Goal: Transaction & Acquisition: Obtain resource

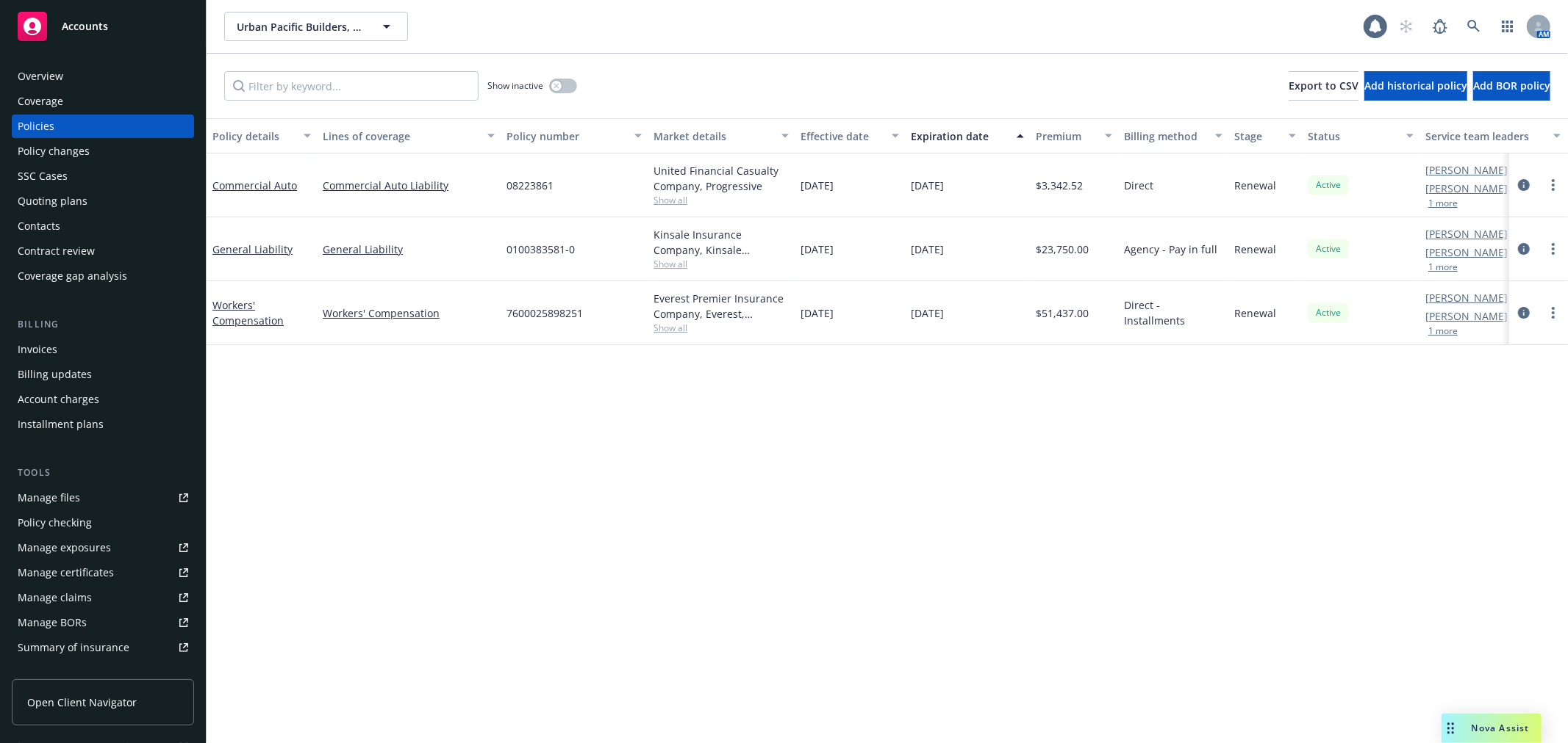
click at [288, 41] on div "Urban Pacific Builders, Inc. Urban Pacific Builders, Inc. 1 AM" at bounding box center [887, 26] width 1361 height 52
click at [299, 31] on span "Urban Pacific Builders, Inc." at bounding box center [300, 27] width 127 height 15
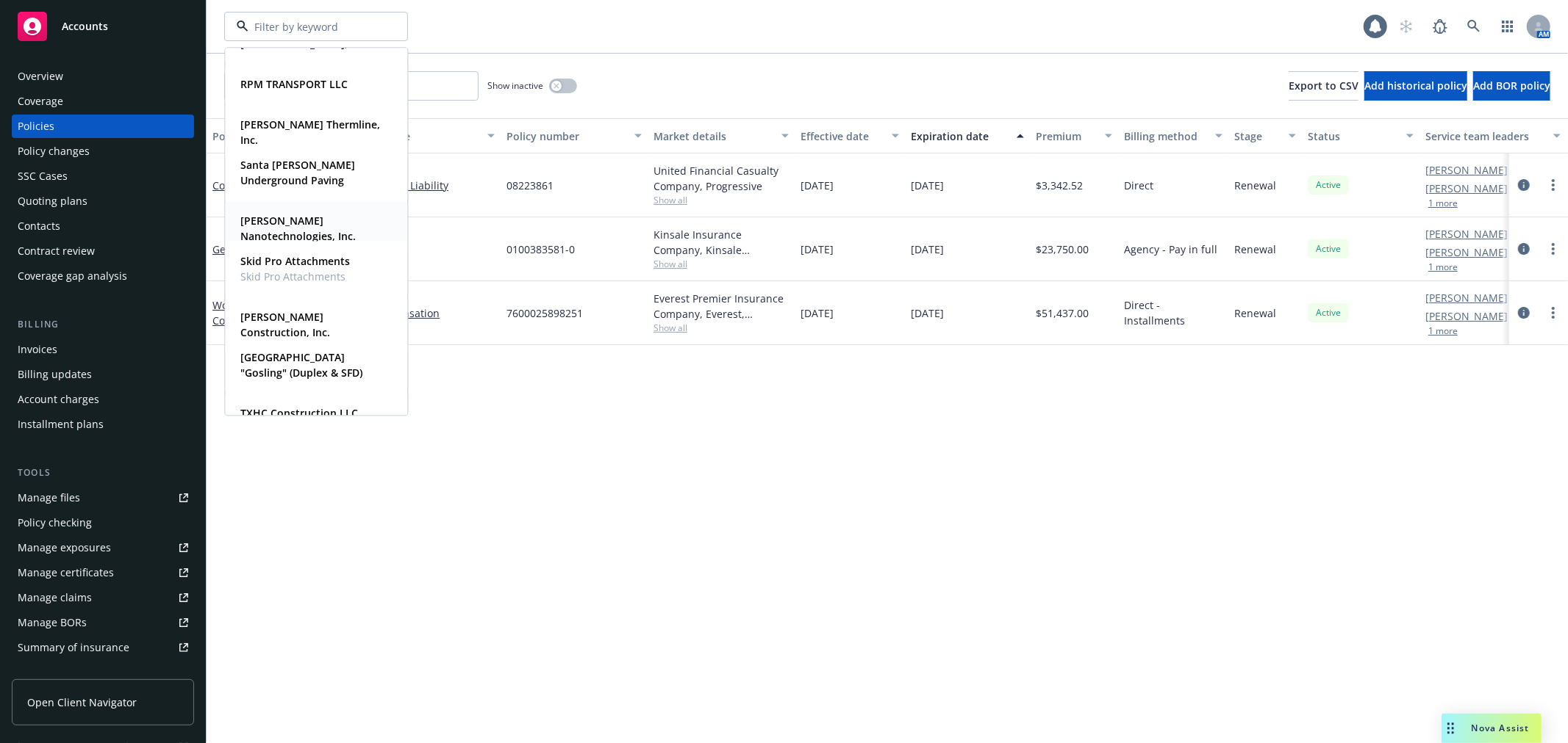
scroll to position [846, 0]
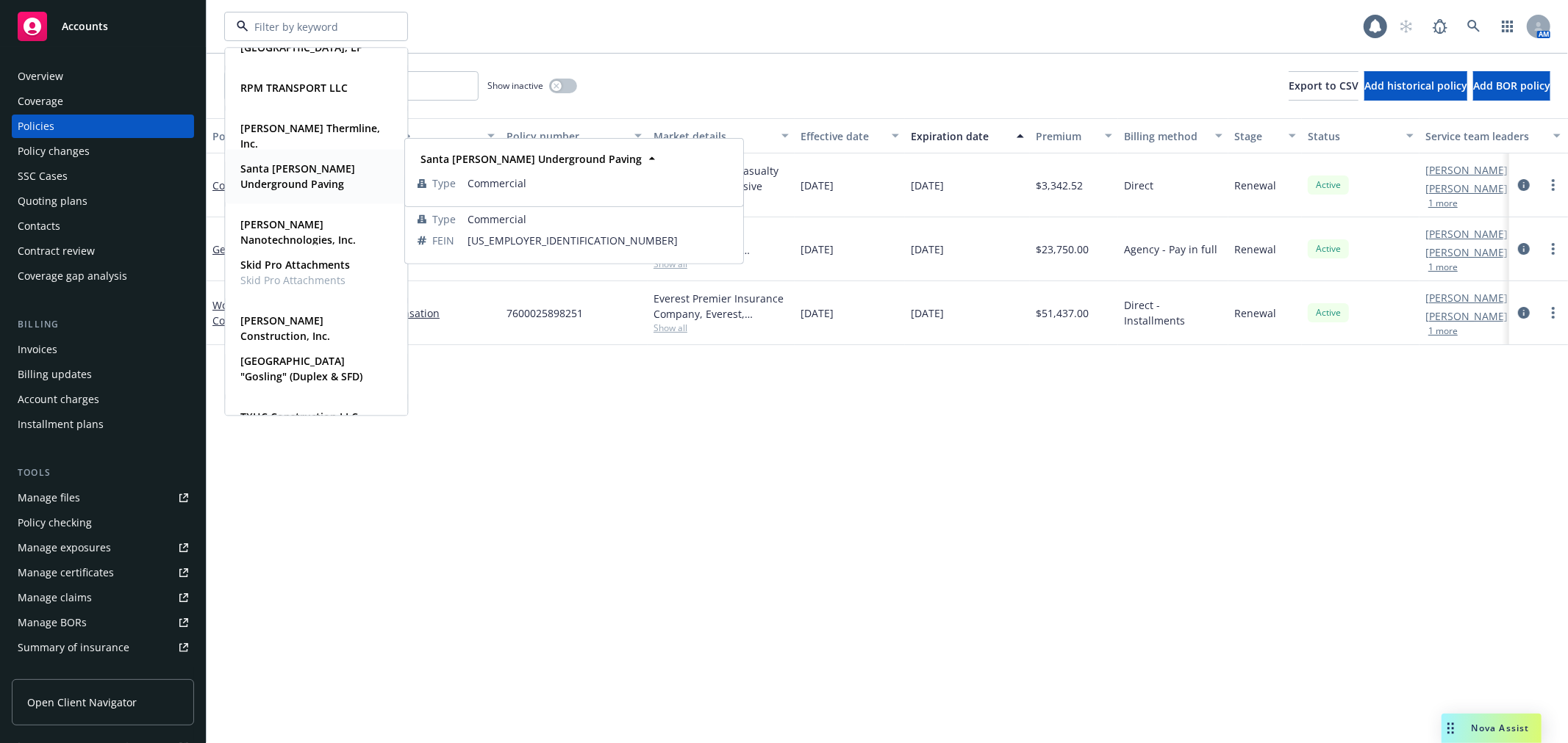
click at [303, 169] on strong "Santa [PERSON_NAME] Underground Paving" at bounding box center [298, 175] width 115 height 30
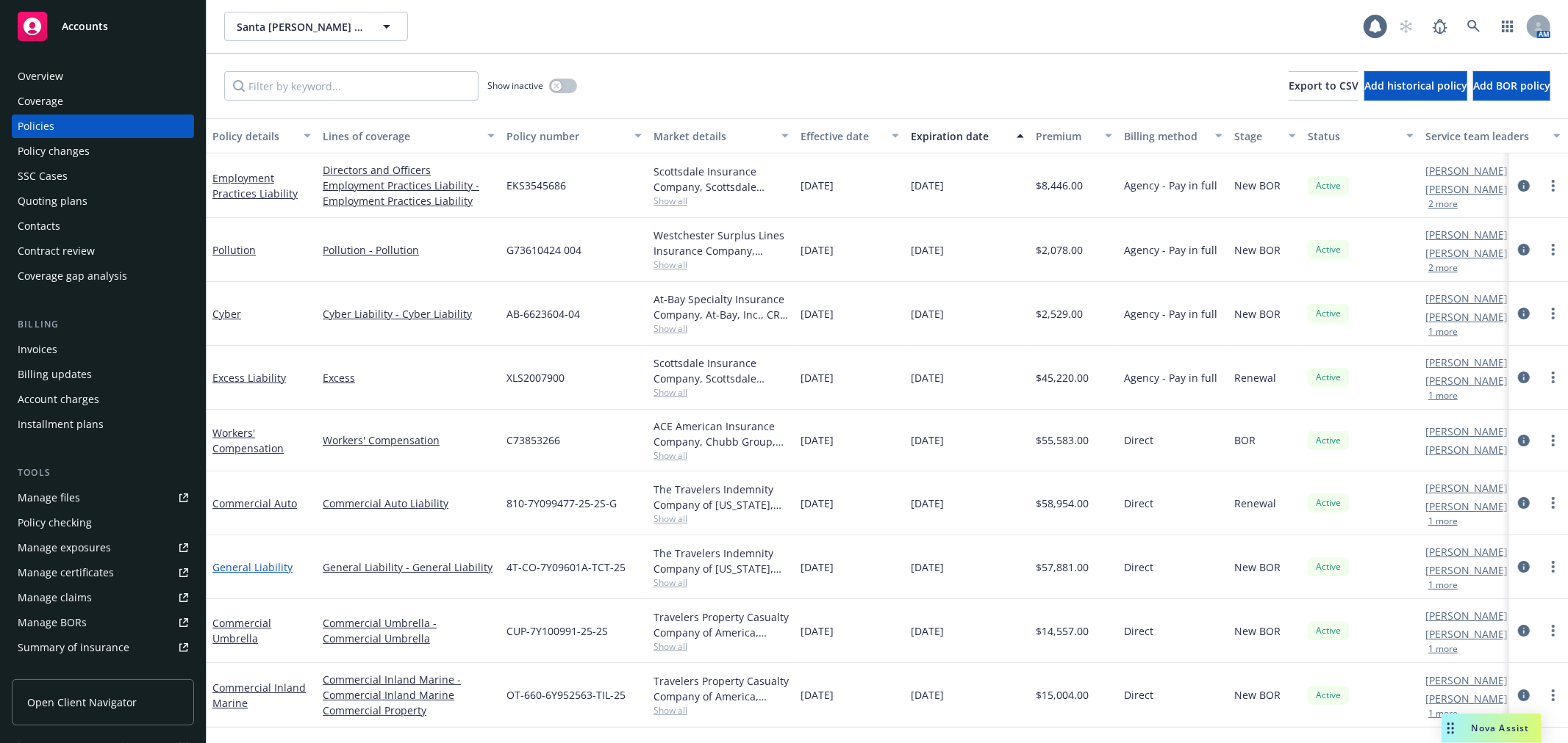
click at [258, 563] on link "General Liability" at bounding box center [253, 568] width 80 height 14
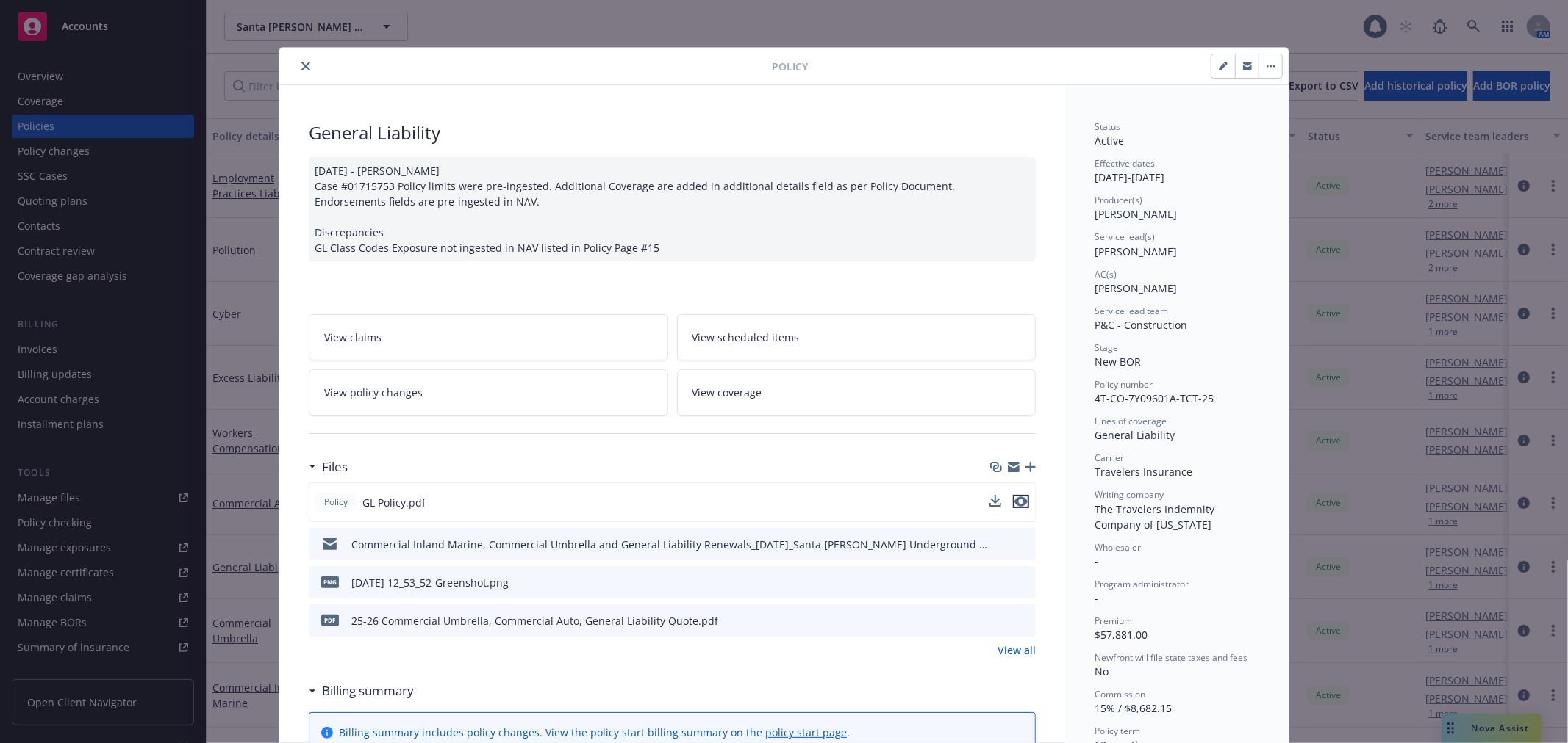
click at [1019, 500] on icon "preview file" at bounding box center [1021, 502] width 13 height 10
click at [299, 59] on button "close" at bounding box center [305, 66] width 17 height 17
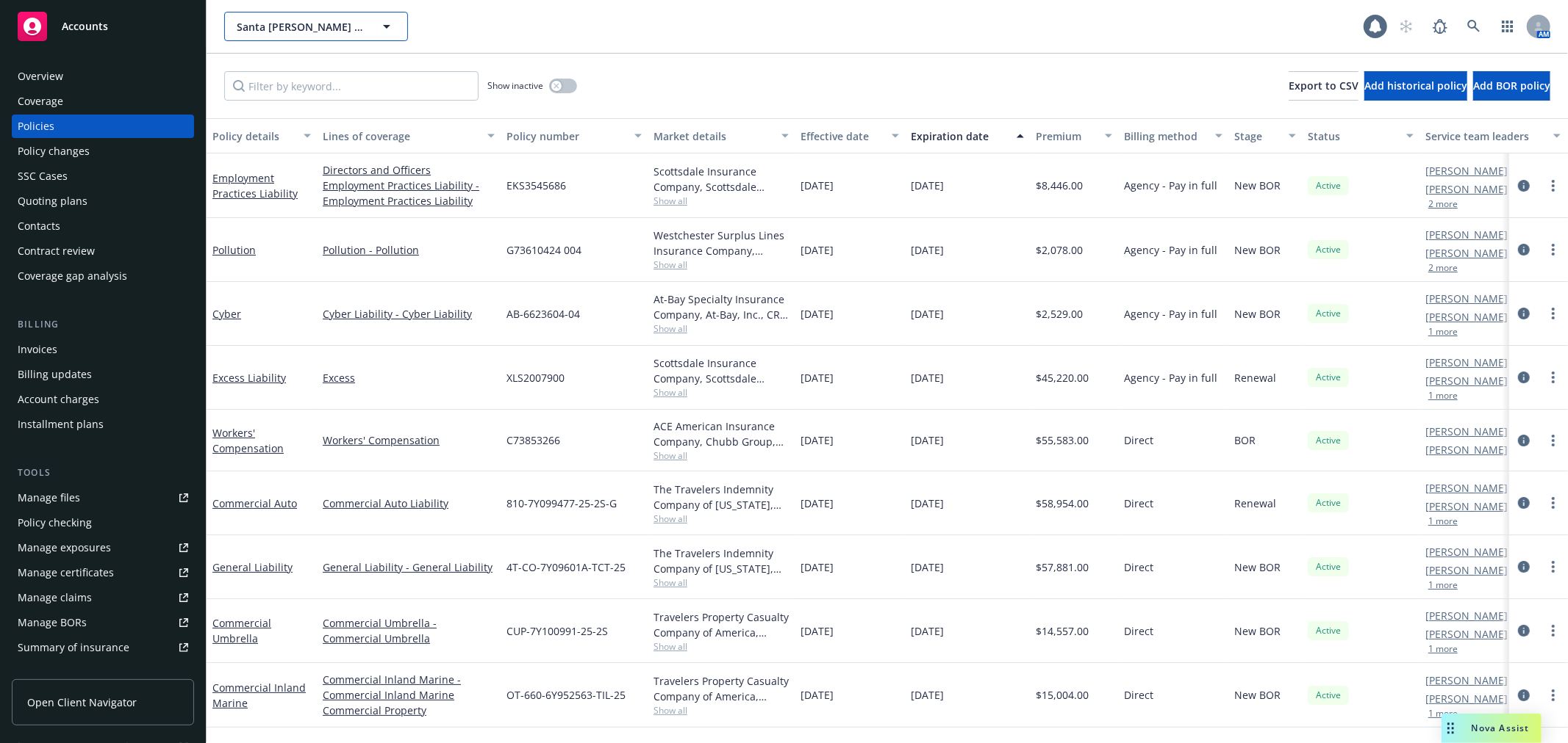
click at [296, 37] on button "Santa [PERSON_NAME] Underground Paving" at bounding box center [316, 26] width 184 height 30
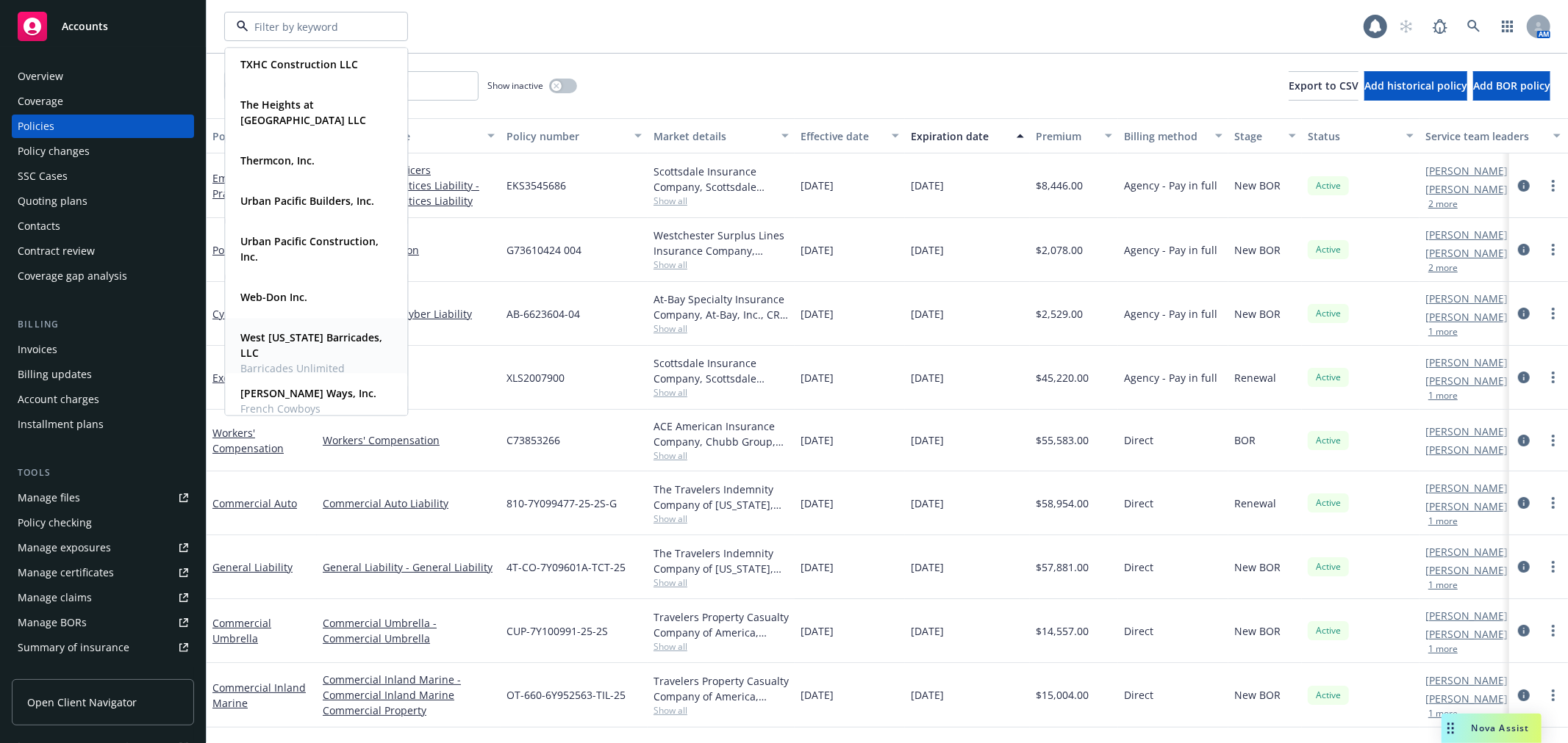
scroll to position [1213, 0]
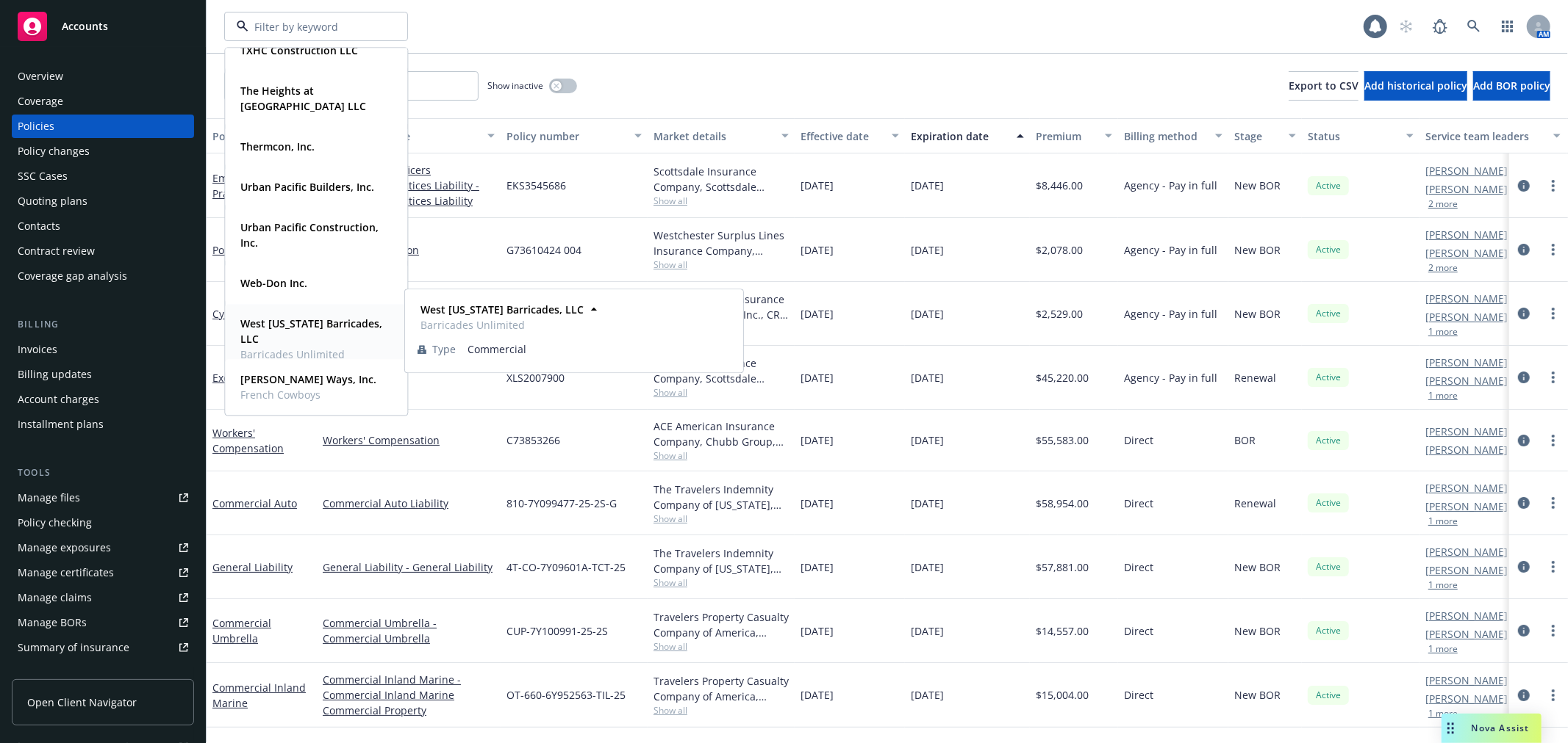
click at [327, 324] on strong "West [US_STATE] Barricades, LLC" at bounding box center [311, 331] width 142 height 30
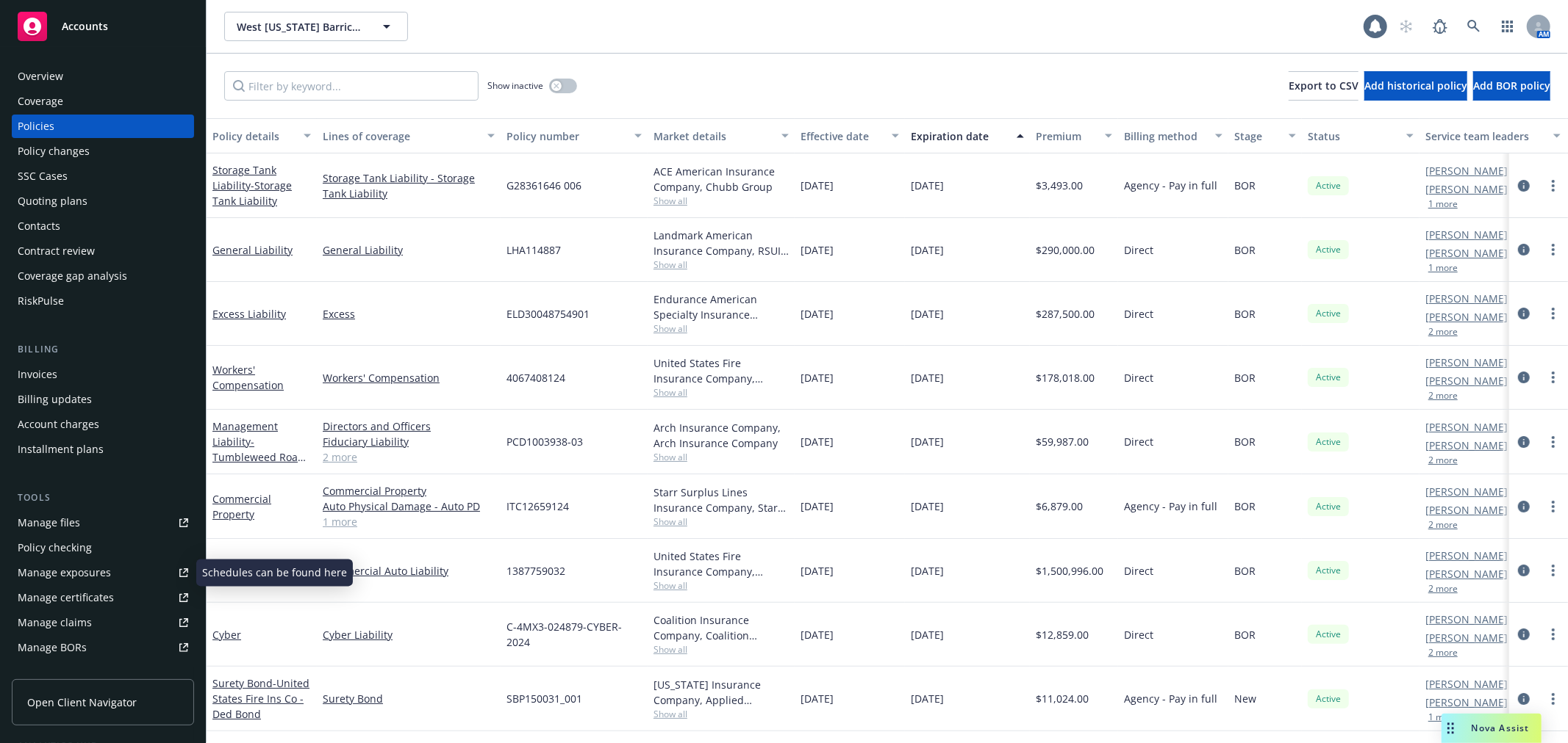
click at [91, 593] on div "Manage certificates" at bounding box center [65, 598] width 96 height 24
click at [282, 11] on button "West [US_STATE] Barricades, LLC" at bounding box center [316, 26] width 184 height 30
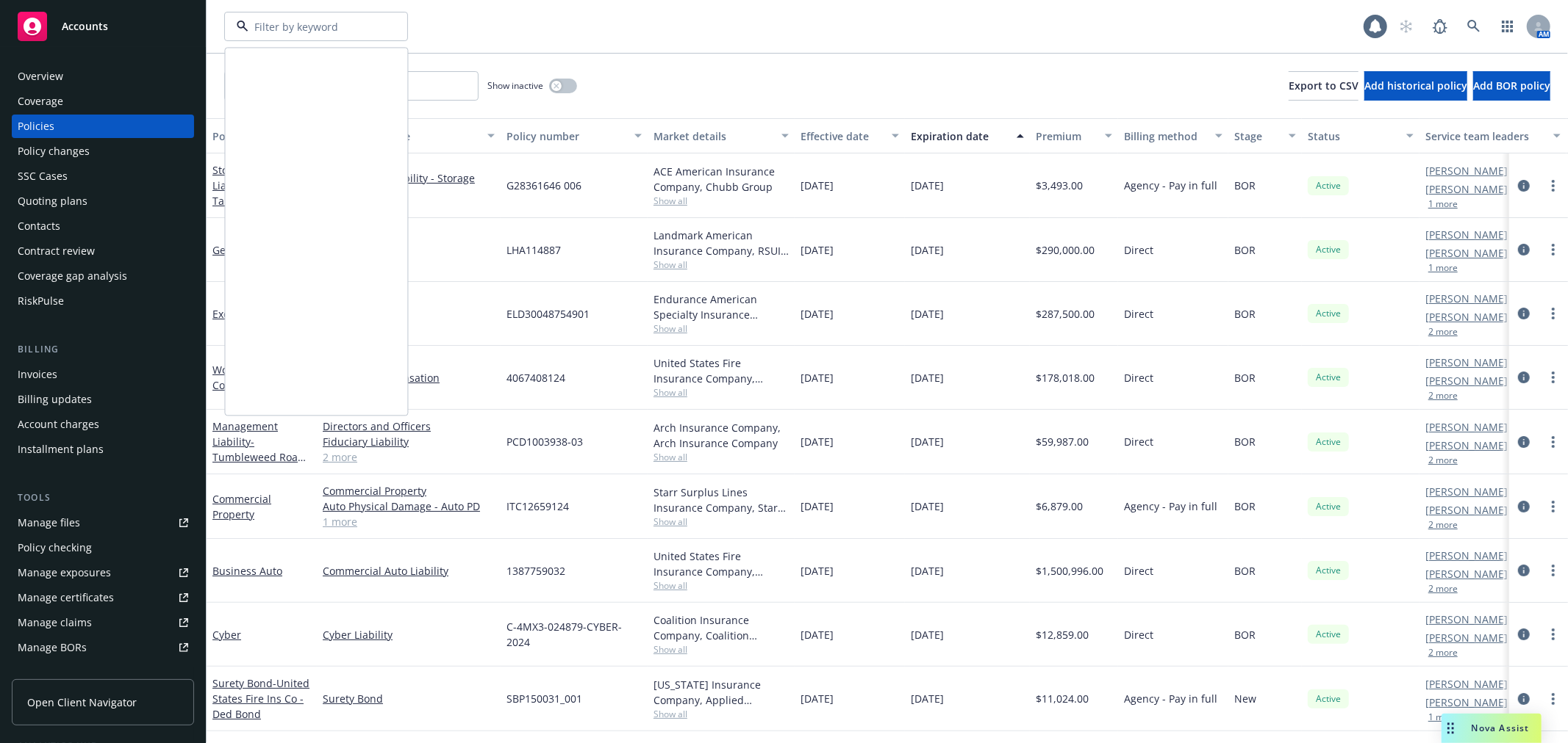
scroll to position [571, 0]
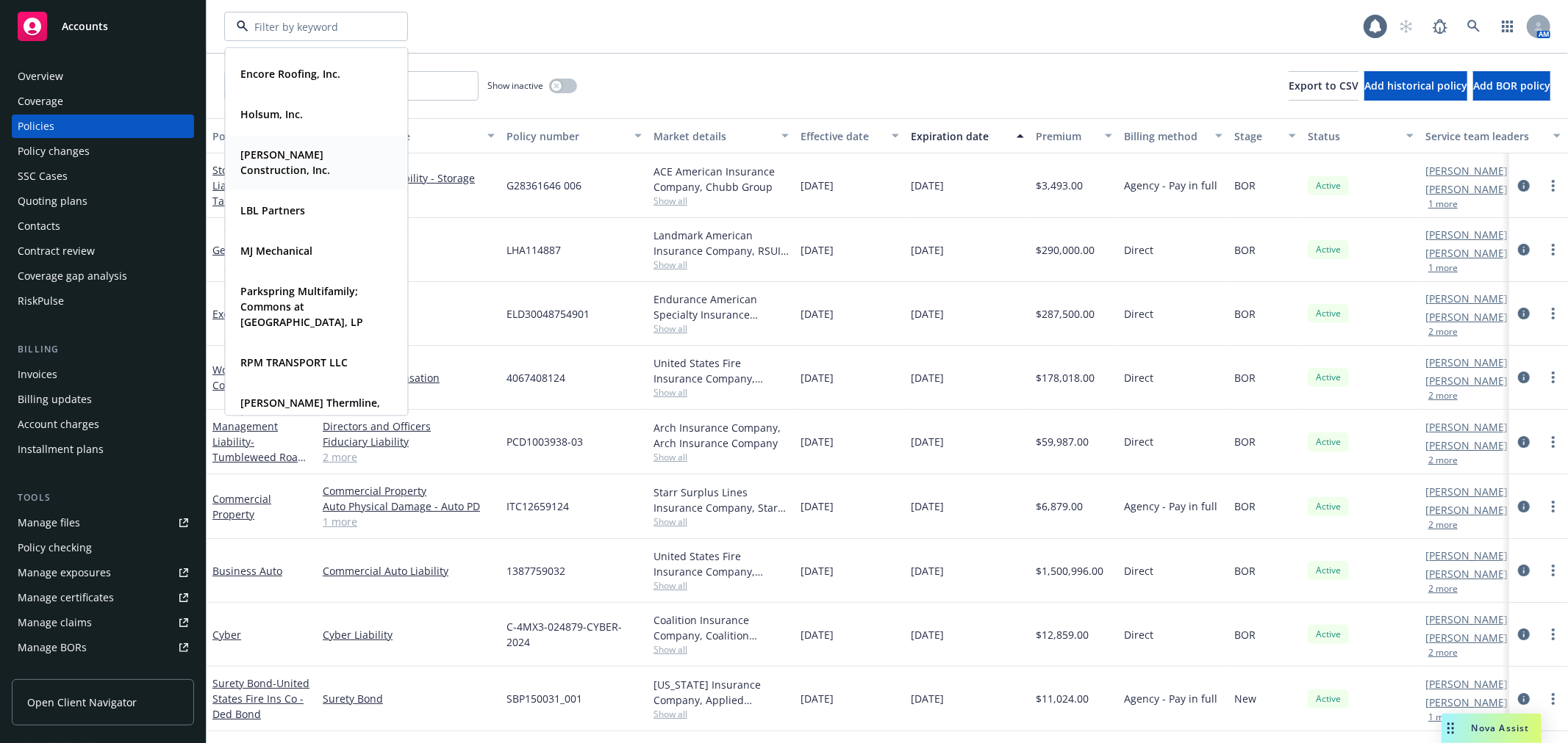
drag, startPoint x: 307, startPoint y: 258, endPoint x: 285, endPoint y: 233, distance: 33.3
click at [534, 37] on div "CLEAN SCAPES LP Type Commercial Cold Temp Solutions LLC Type Commercial FEIN [U…" at bounding box center [794, 26] width 1139 height 30
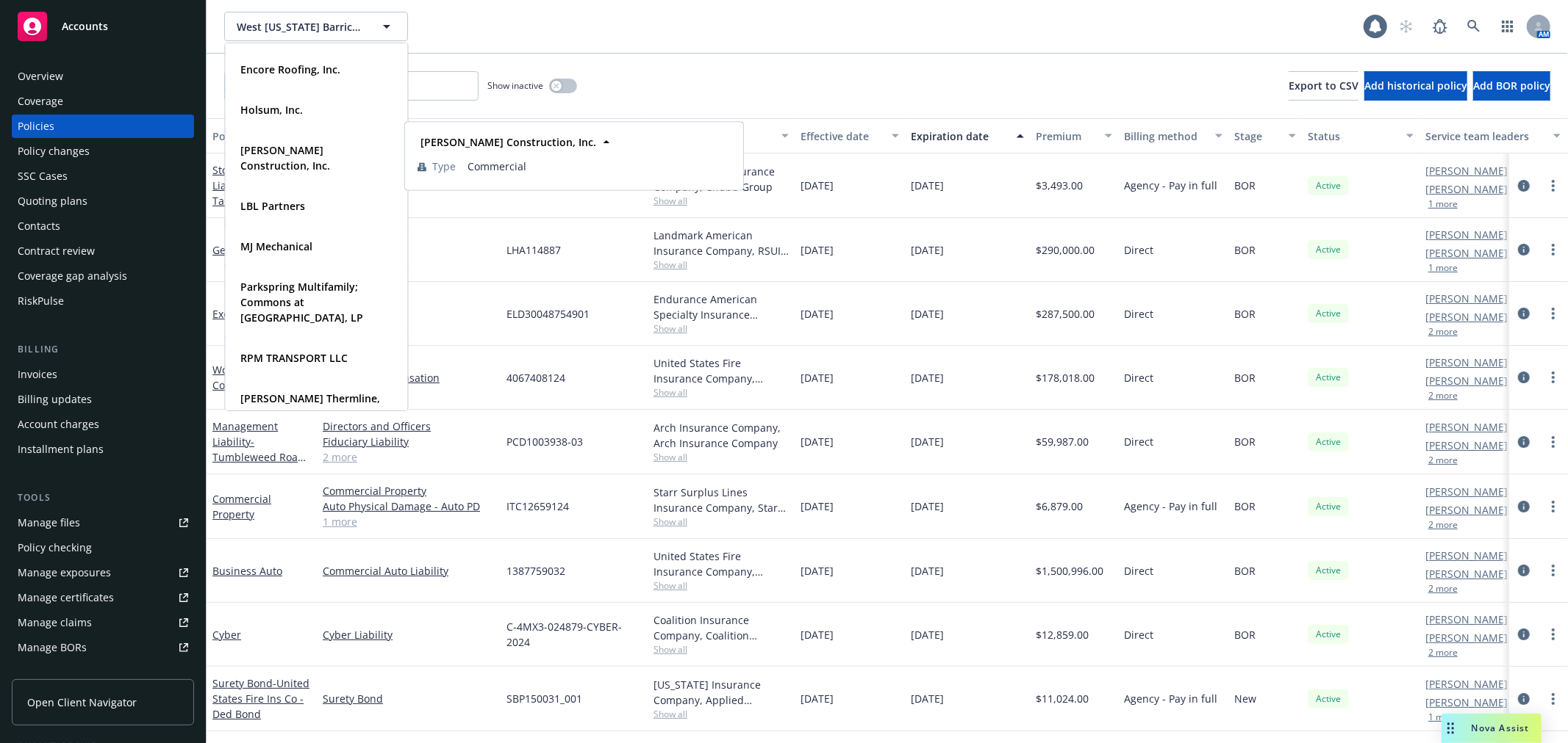
scroll to position [0, 0]
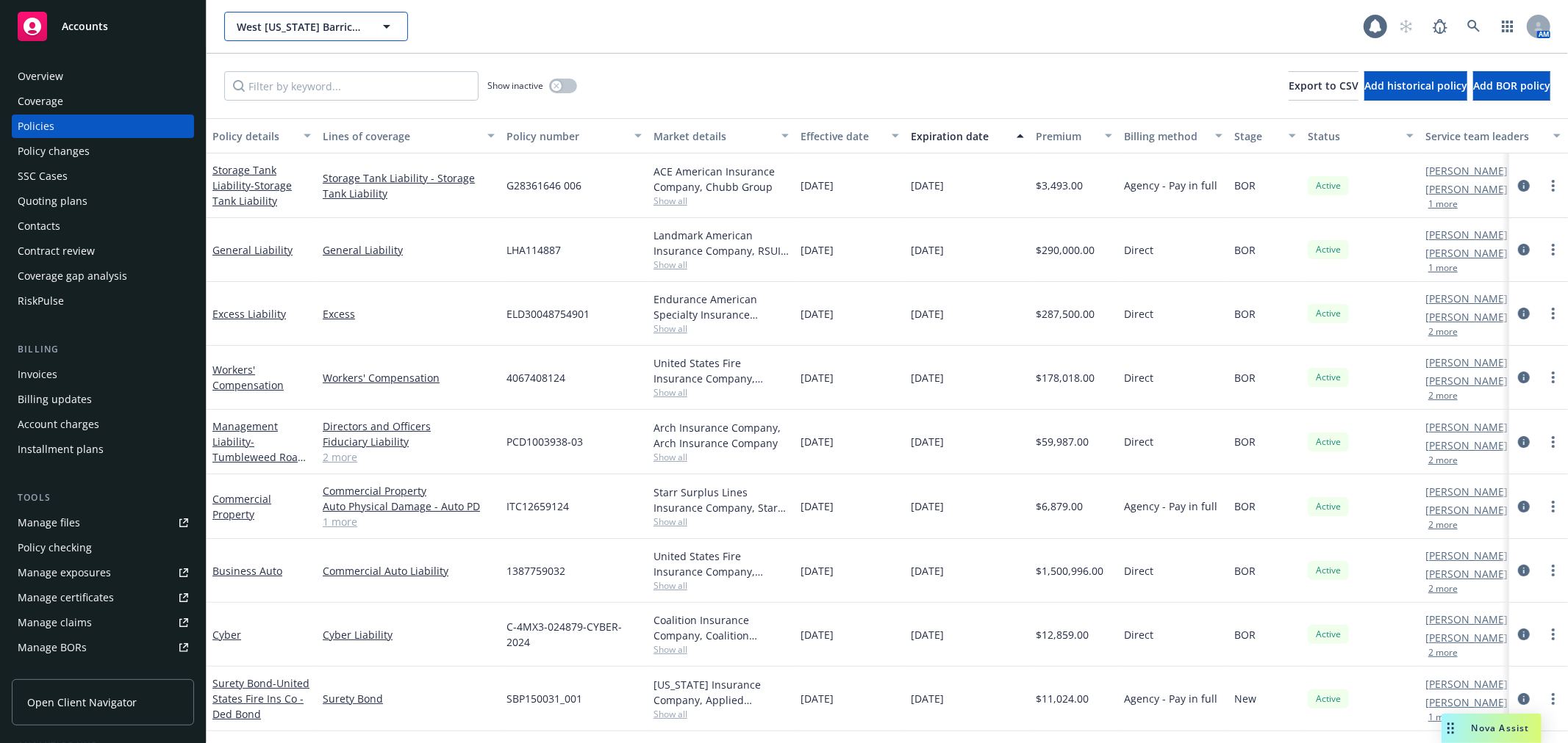
click at [350, 33] on button "West [US_STATE] Barricades, LLC" at bounding box center [316, 26] width 184 height 30
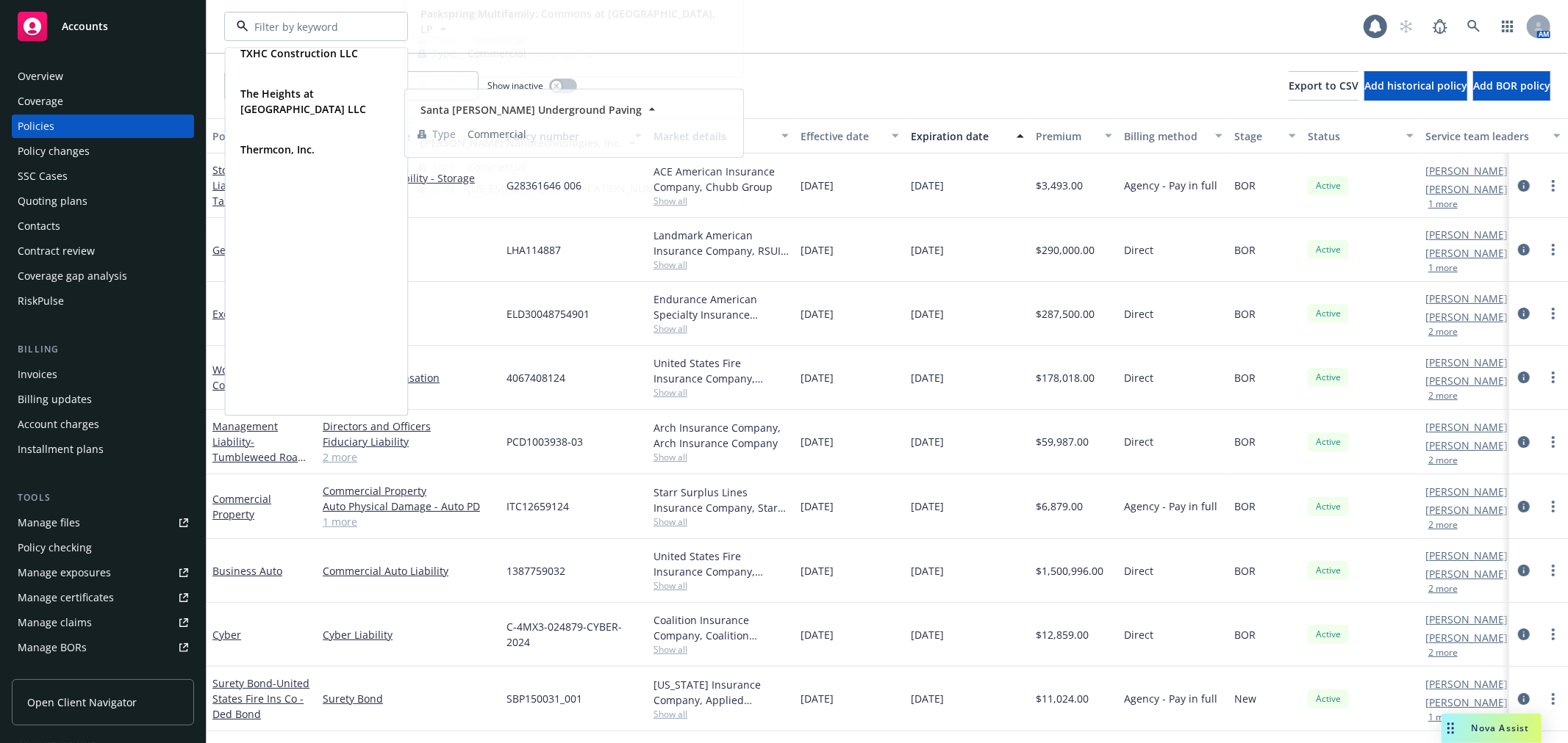
scroll to position [1213, 0]
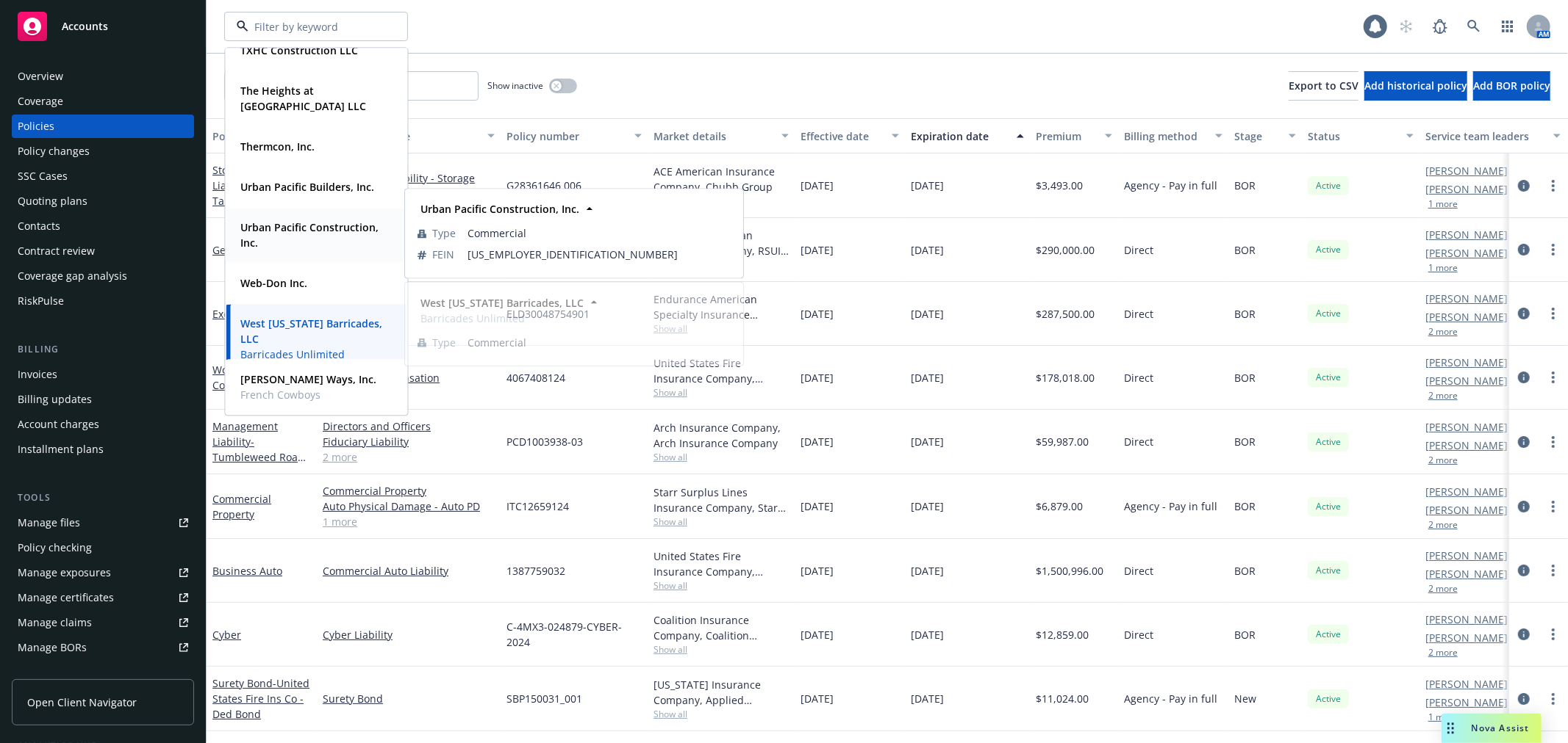
click at [299, 235] on span "Urban Pacific Construction, Inc." at bounding box center [315, 235] width 149 height 31
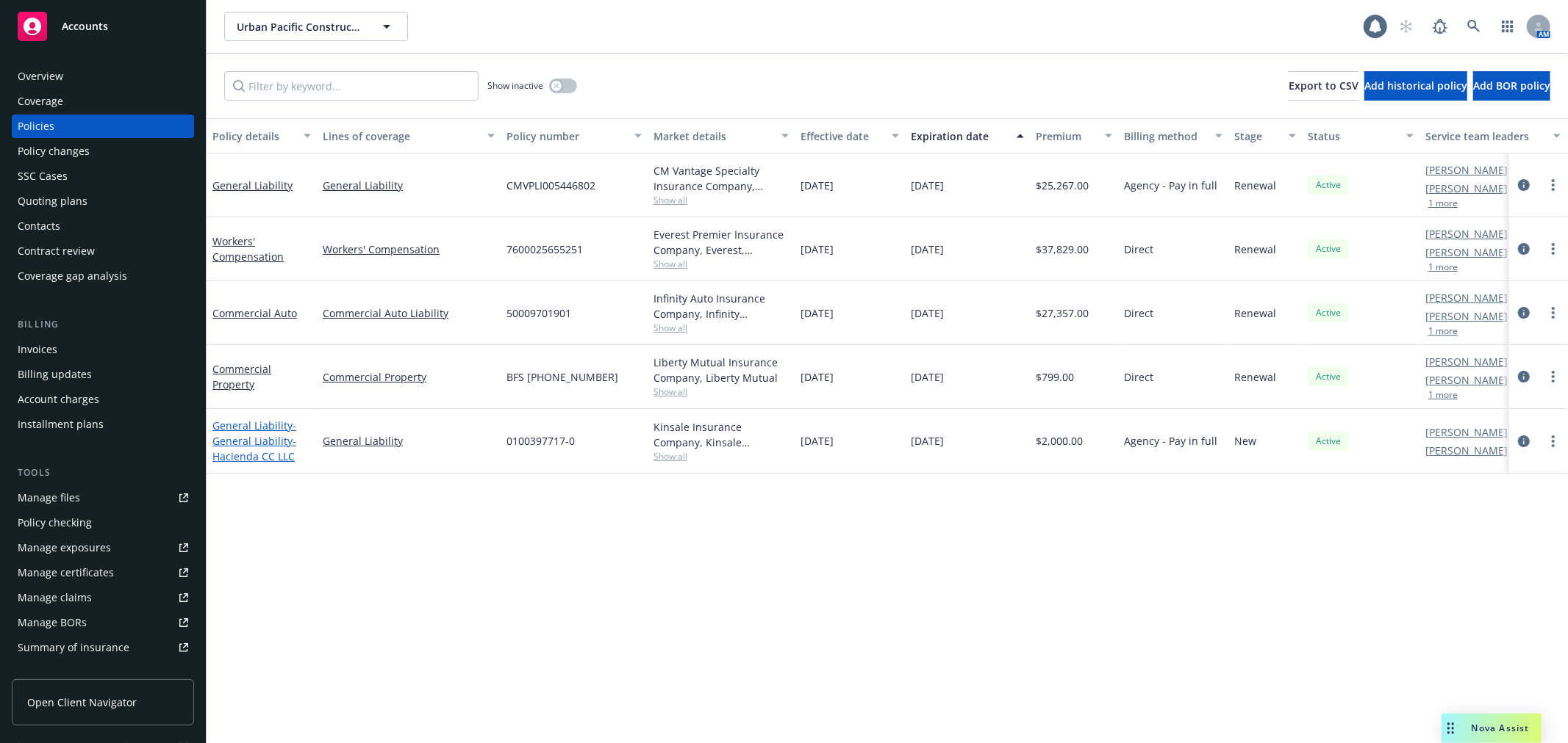
click at [236, 428] on link "General Liability - General Liability- Hacienda CC LLC" at bounding box center [255, 441] width 84 height 45
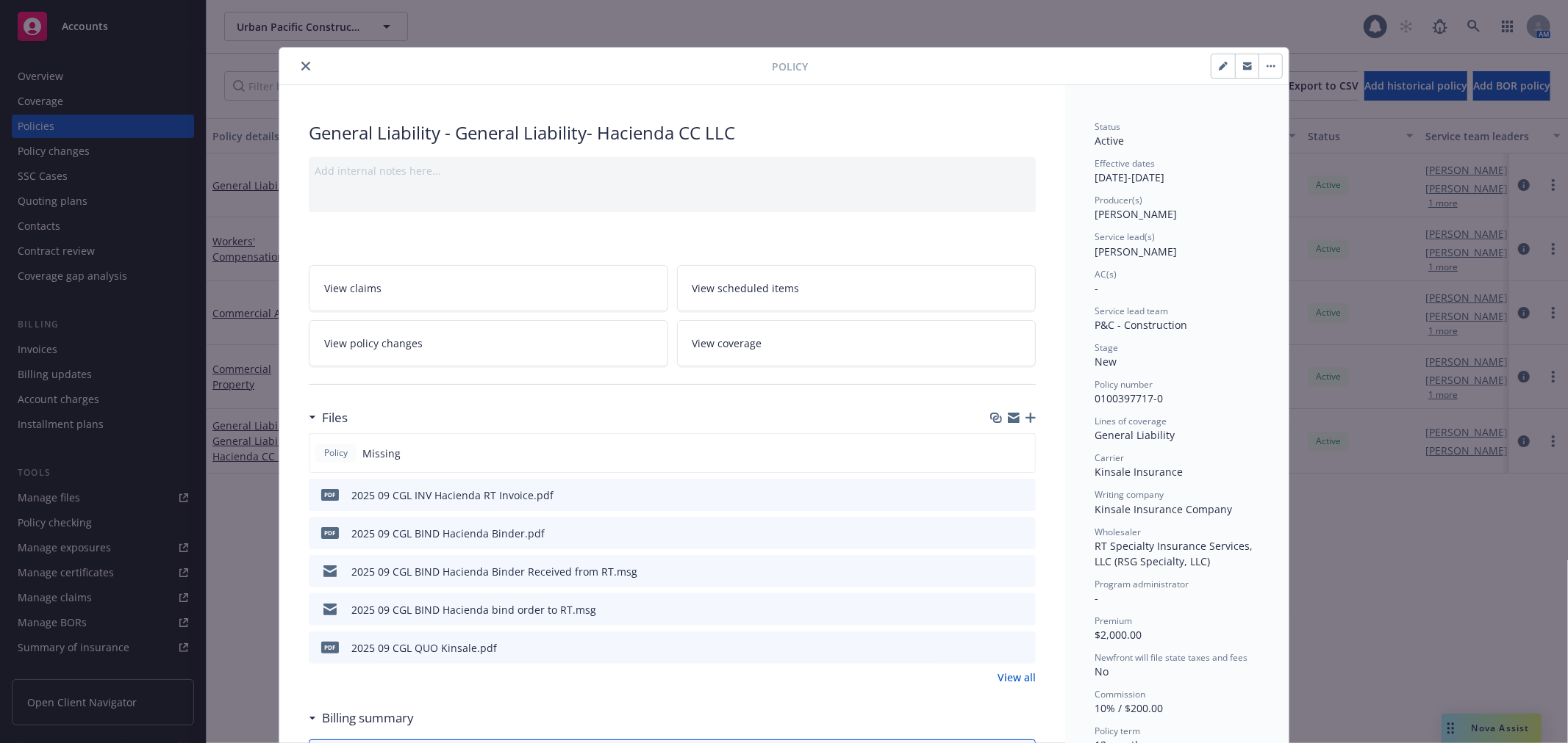
click at [1025, 417] on icon "button" at bounding box center [1030, 418] width 10 height 10
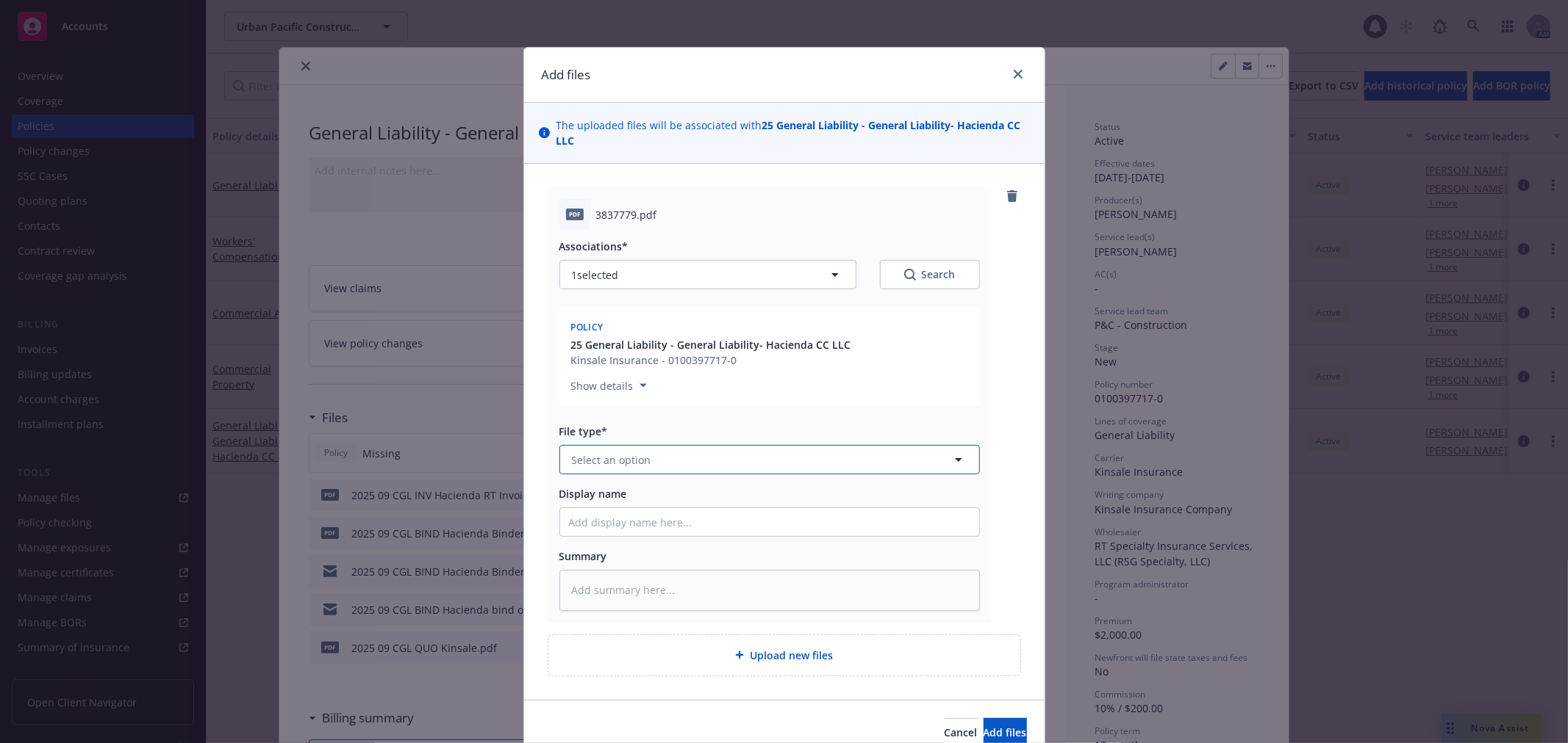
click at [616, 449] on button "Select an option" at bounding box center [769, 460] width 421 height 30
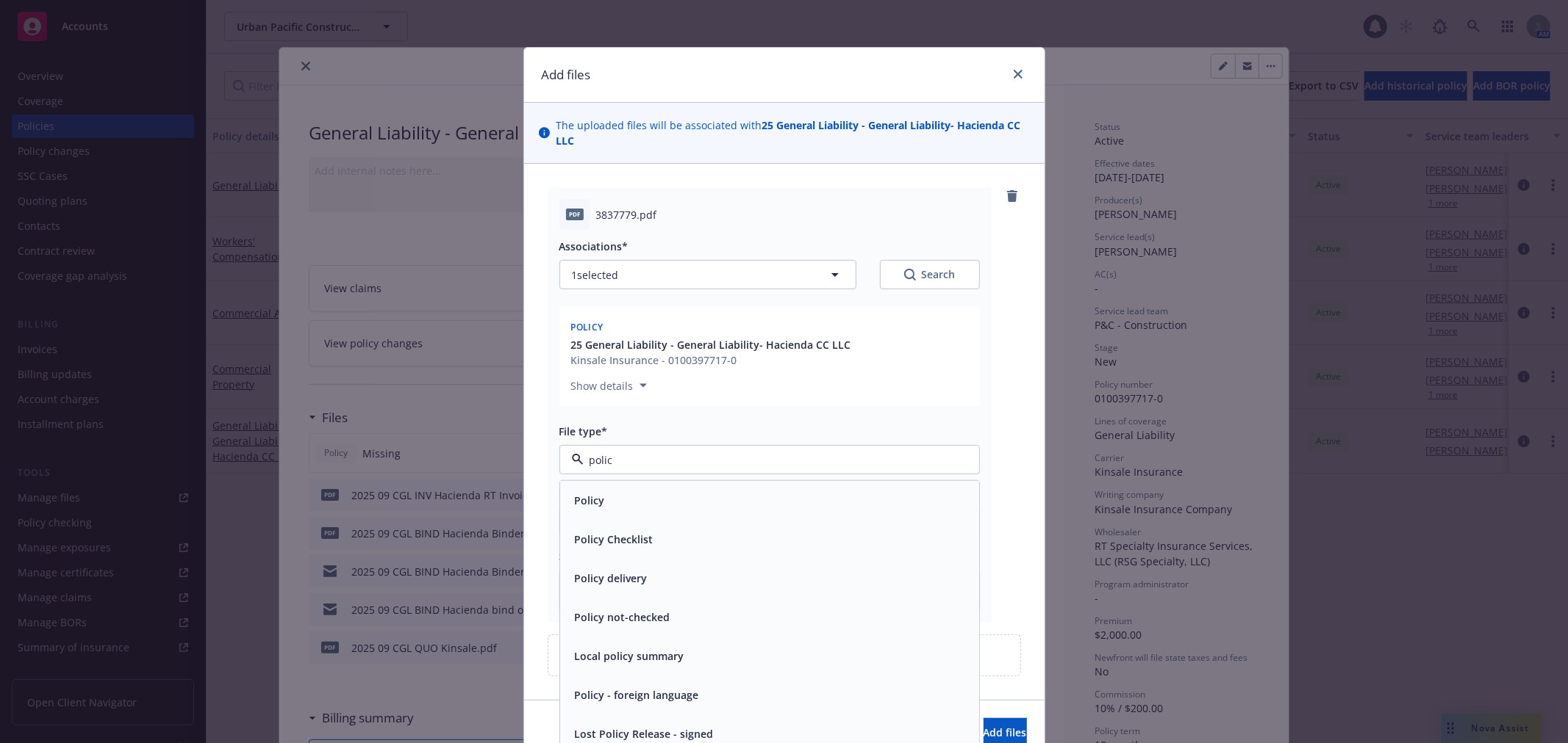
type input "policy"
click at [644, 500] on div "Policy" at bounding box center [769, 501] width 402 height 21
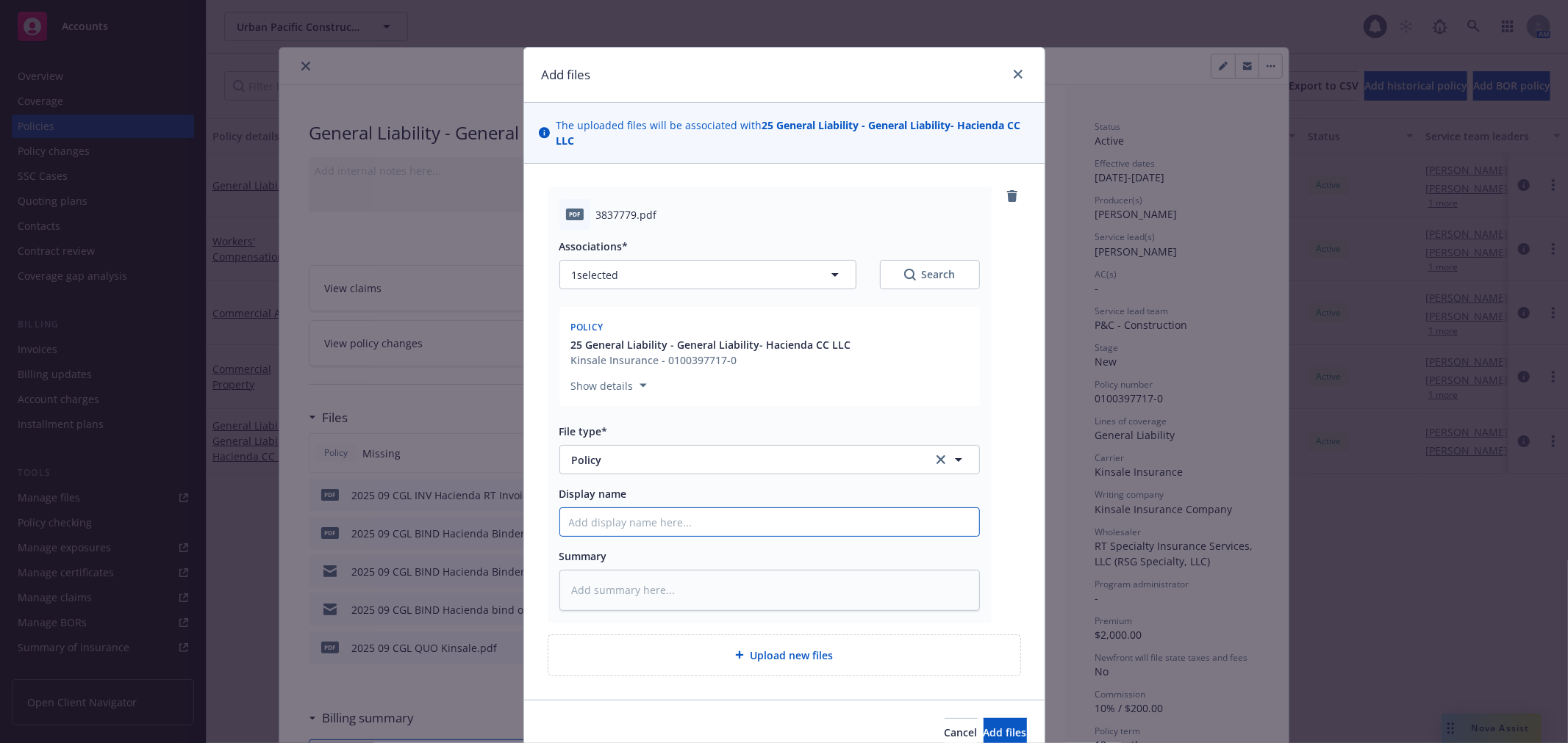
click at [618, 526] on input "Display name" at bounding box center [769, 522] width 419 height 28
type textarea "x"
type input "2"
type textarea "x"
type input "29"
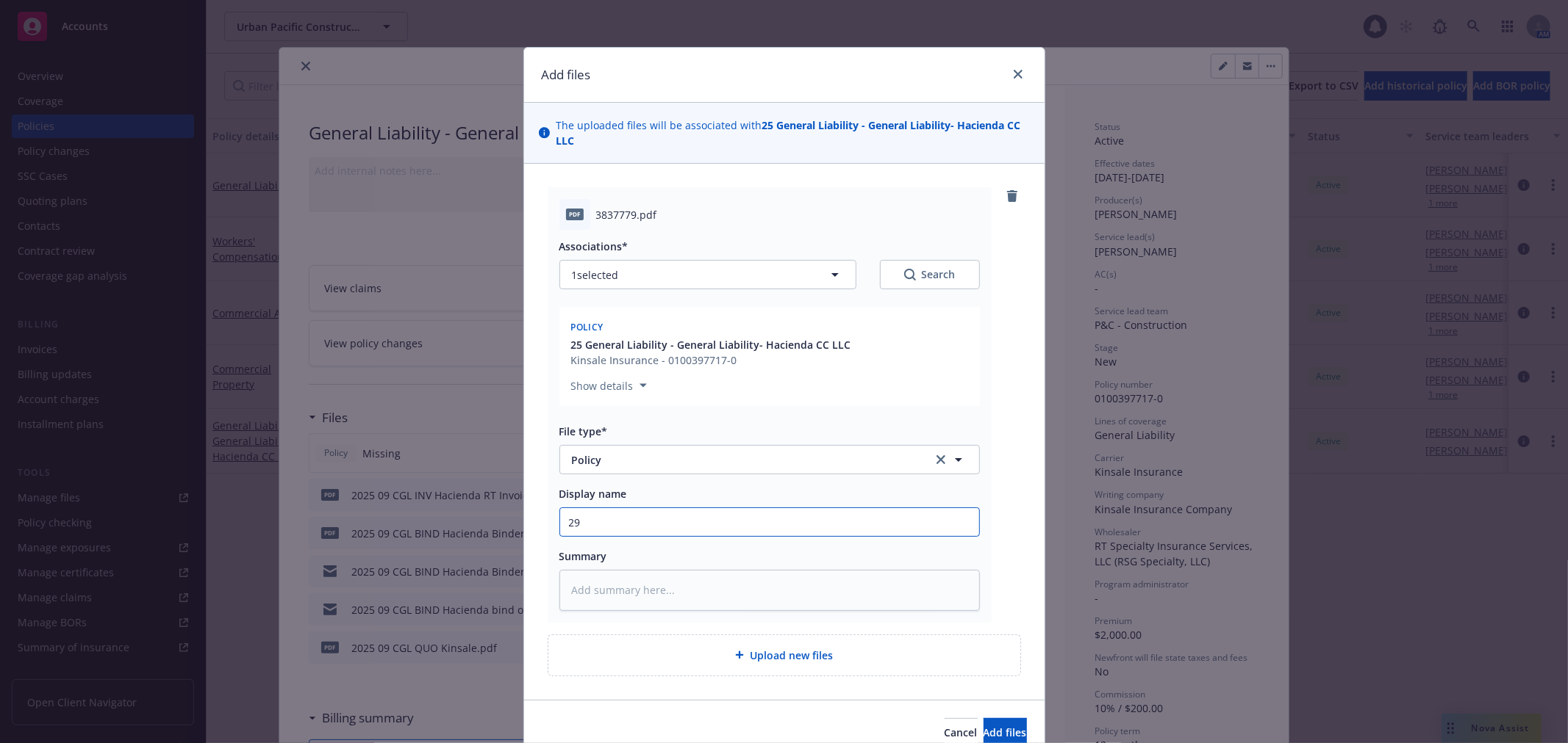
type textarea "x"
type input "290"
type textarea "x"
type input "29"
type textarea "x"
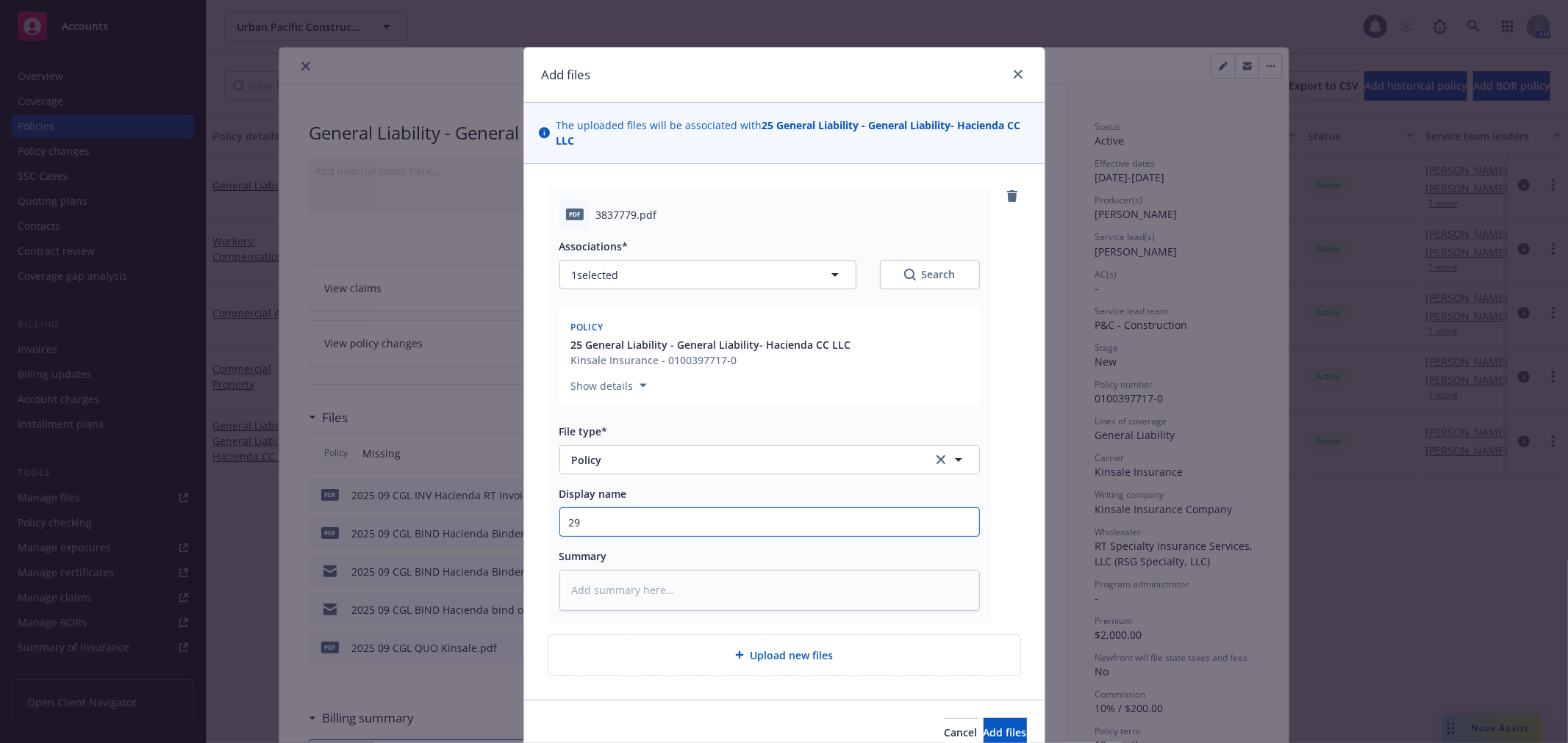
type input "2"
type textarea "x"
type input "20"
type textarea "x"
type input "202"
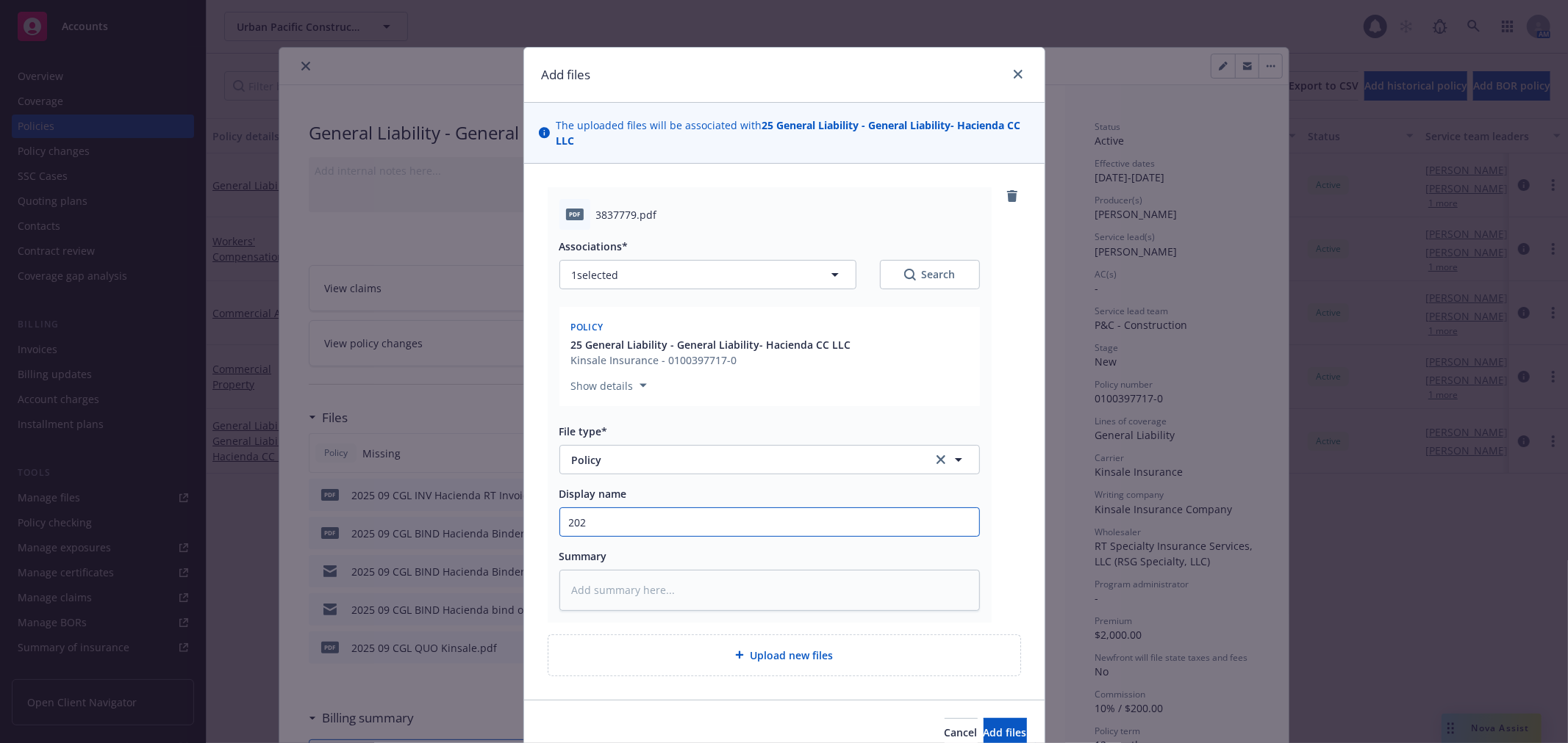
type textarea "x"
type input "2025"
type textarea "x"
type input "2025"
type textarea "x"
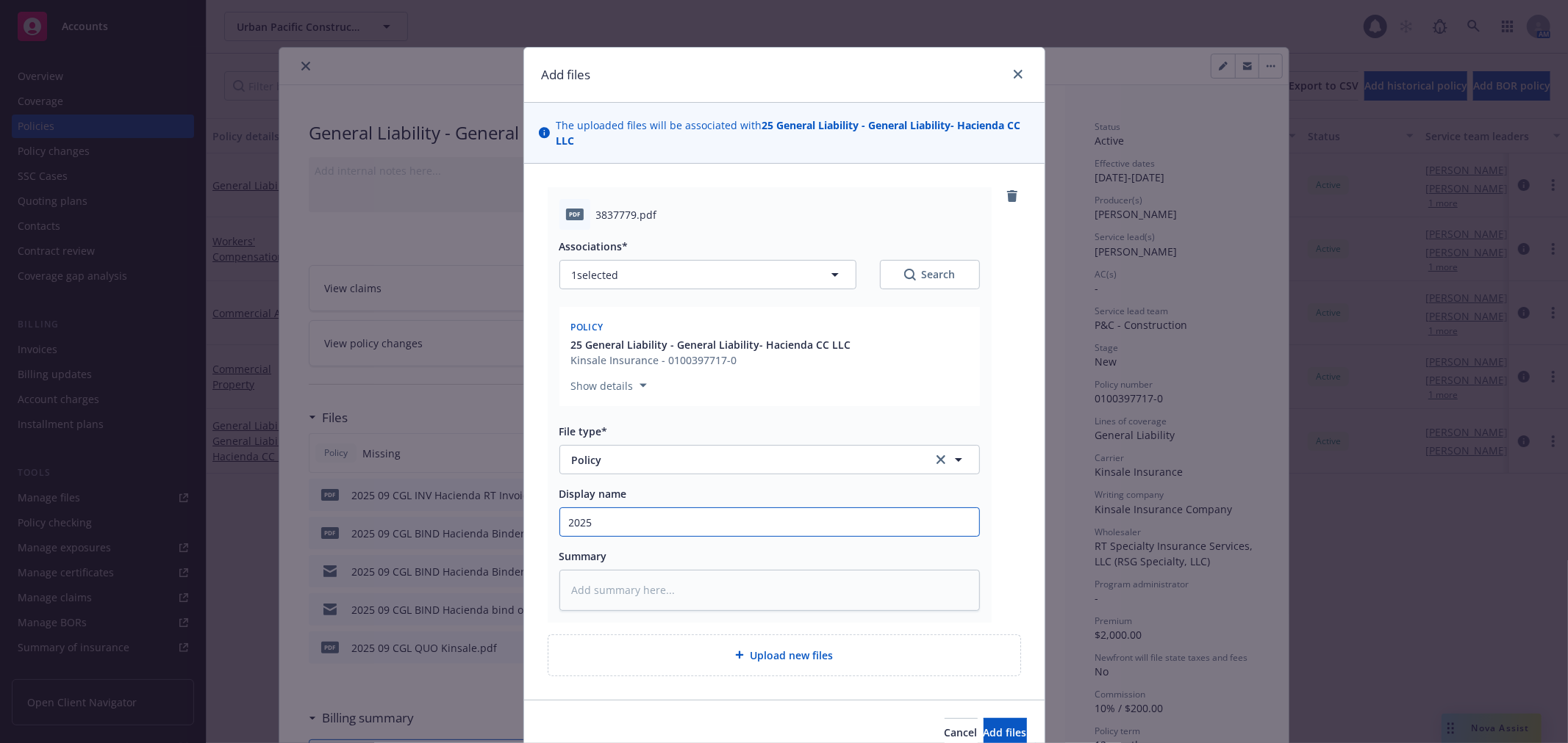
type input "2025 0"
type textarea "x"
type input "2025 09"
type textarea "x"
type input "2025 09 CG"
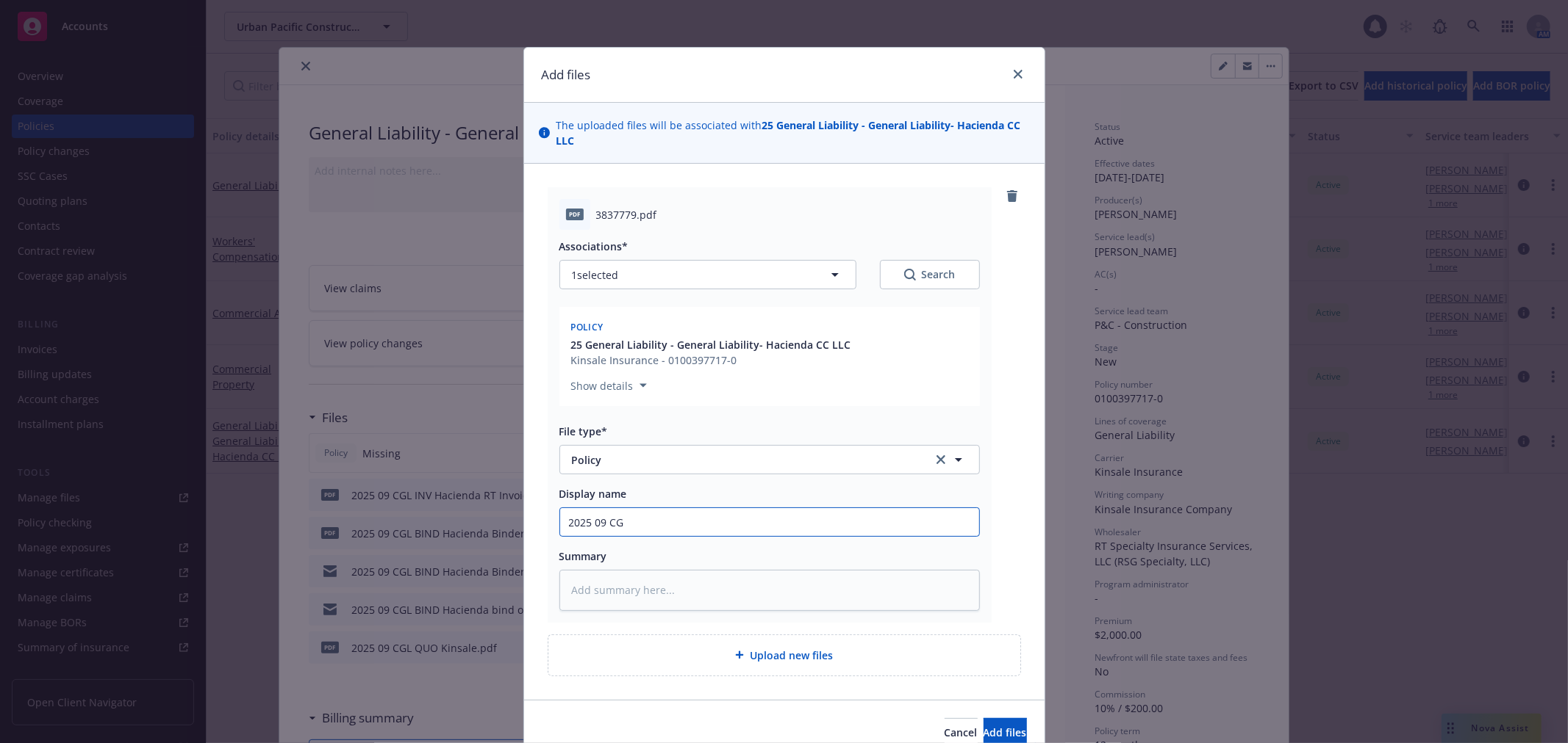
type textarea "x"
type input "2025 09 CGF"
type textarea "x"
type input "2025 09 CGFL"
type textarea "x"
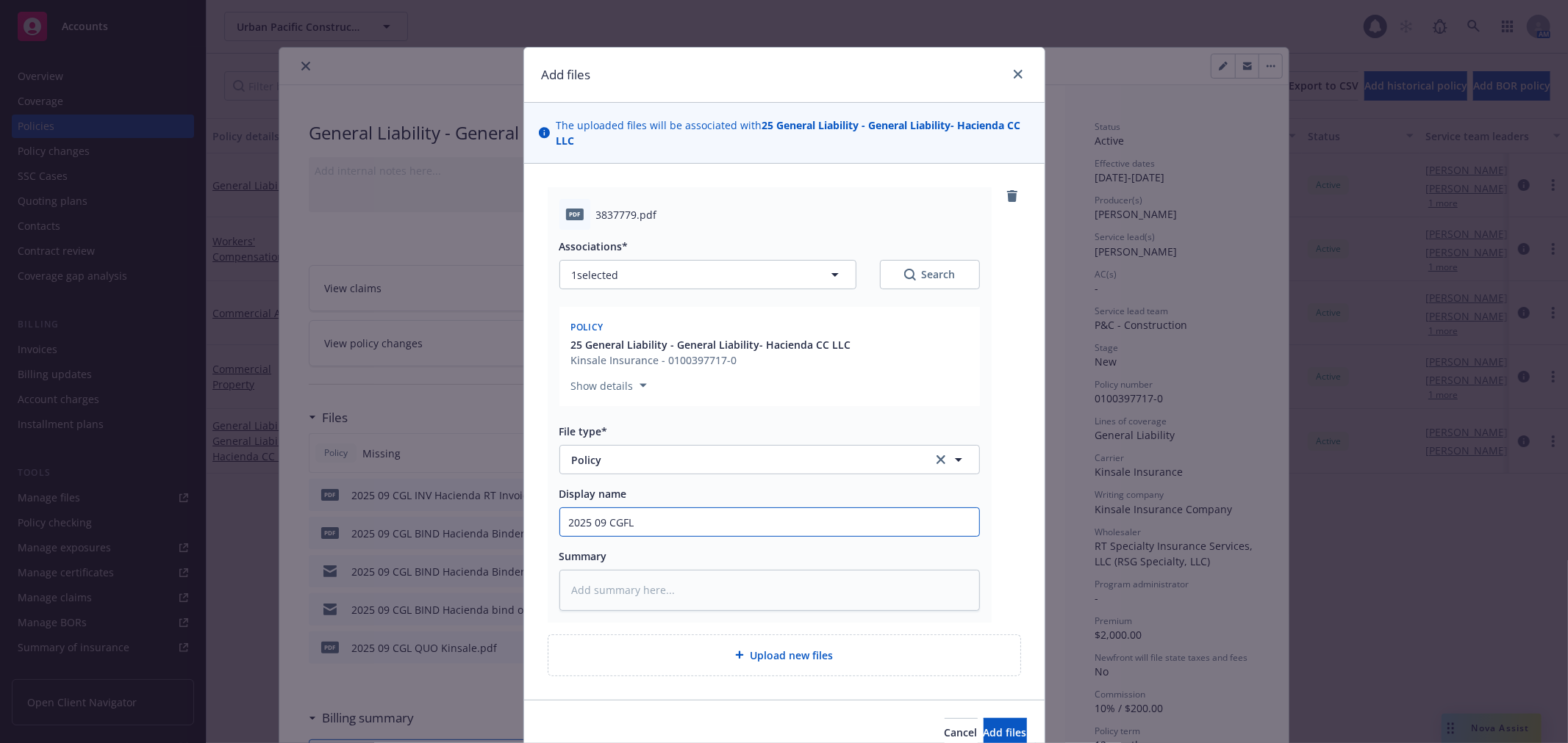
type input "2025 09 CGF"
type textarea "x"
type input "2025 09 CG"
type textarea "x"
type input "2025 09 CGL"
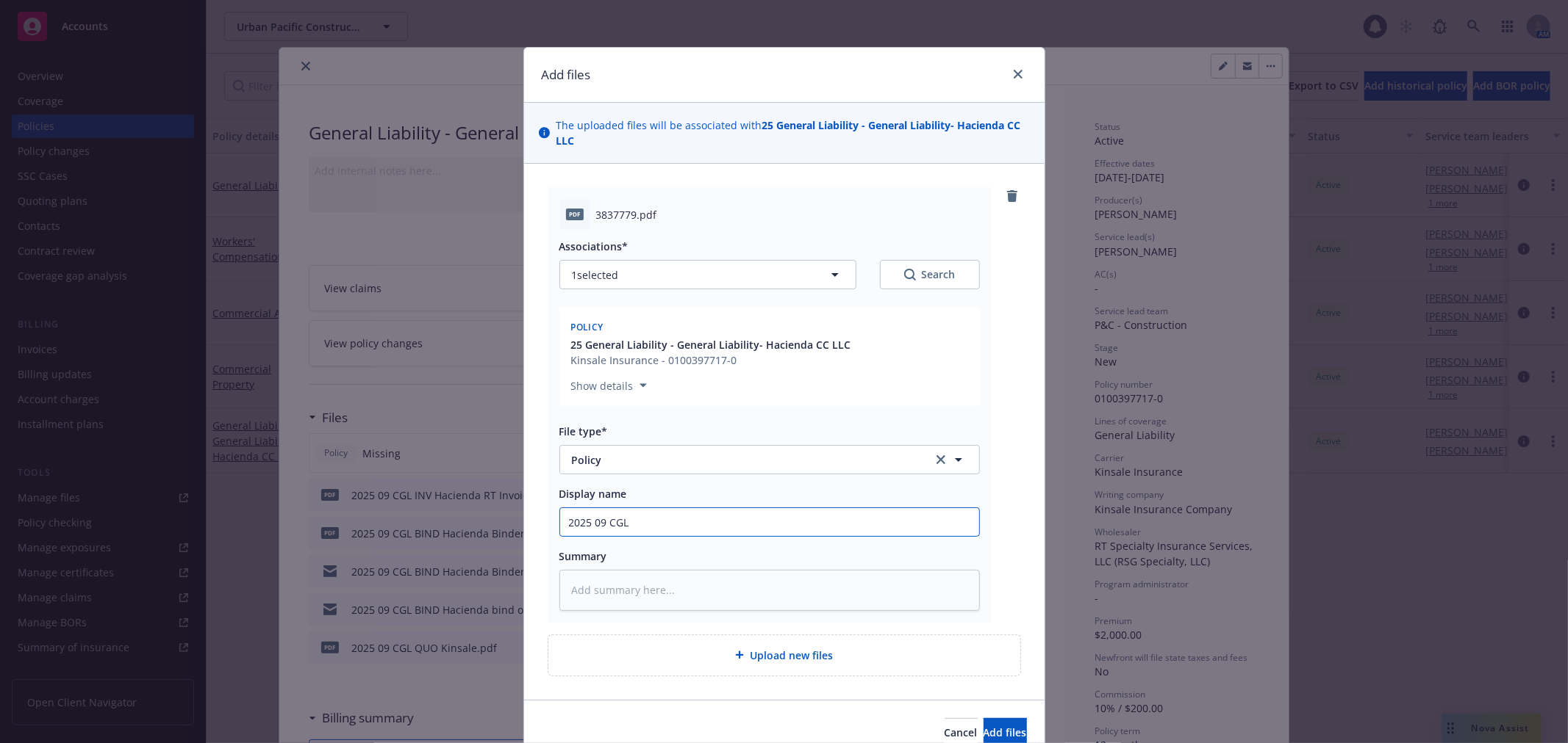
type textarea "x"
type input "2025 09 CGL"
type textarea "x"
type input "2025 09 CGL P"
type textarea "x"
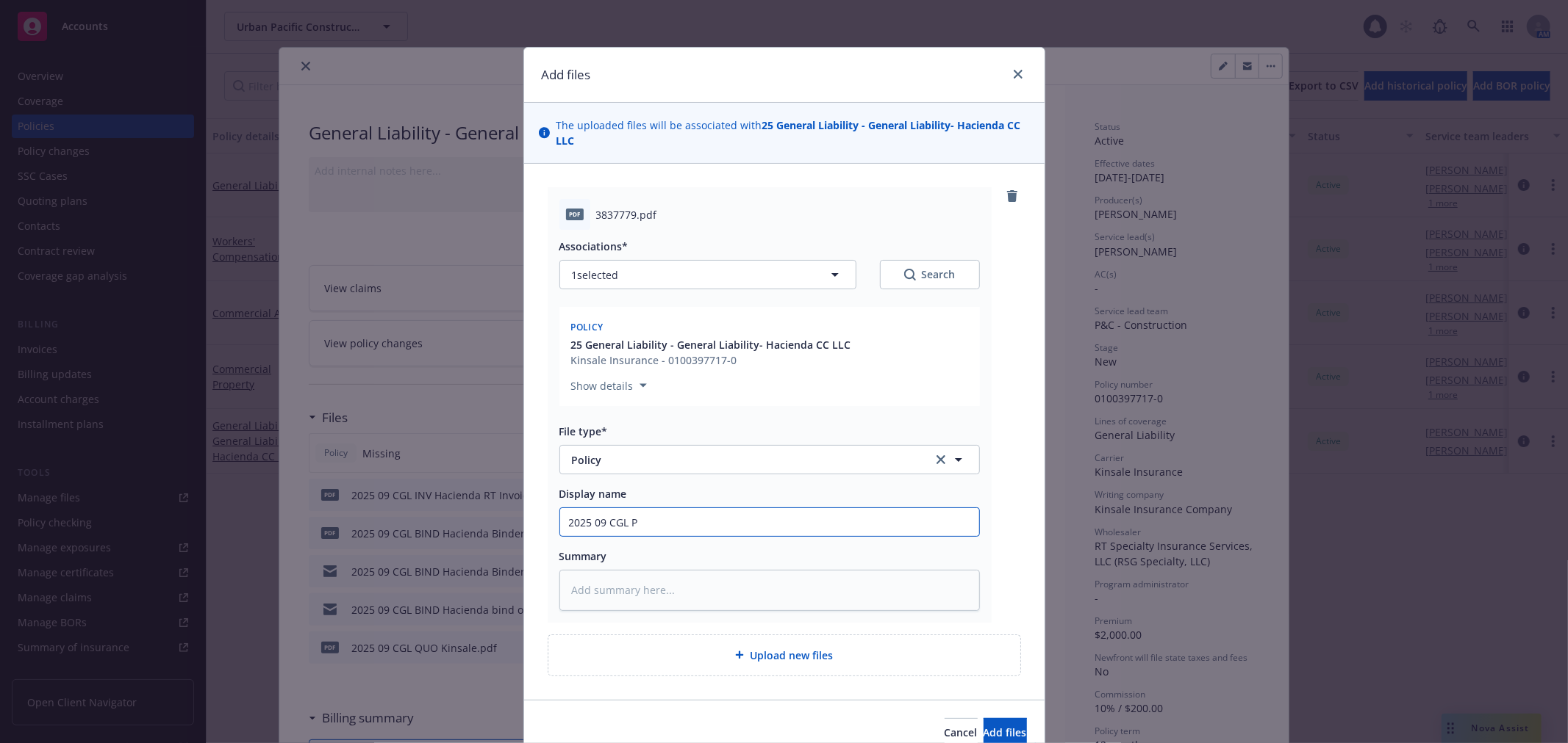
type input "2025 09 CGL PO"
type textarea "x"
type input "2025 09 CGL POL"
type textarea "x"
type input "2025 09 CGL POL"
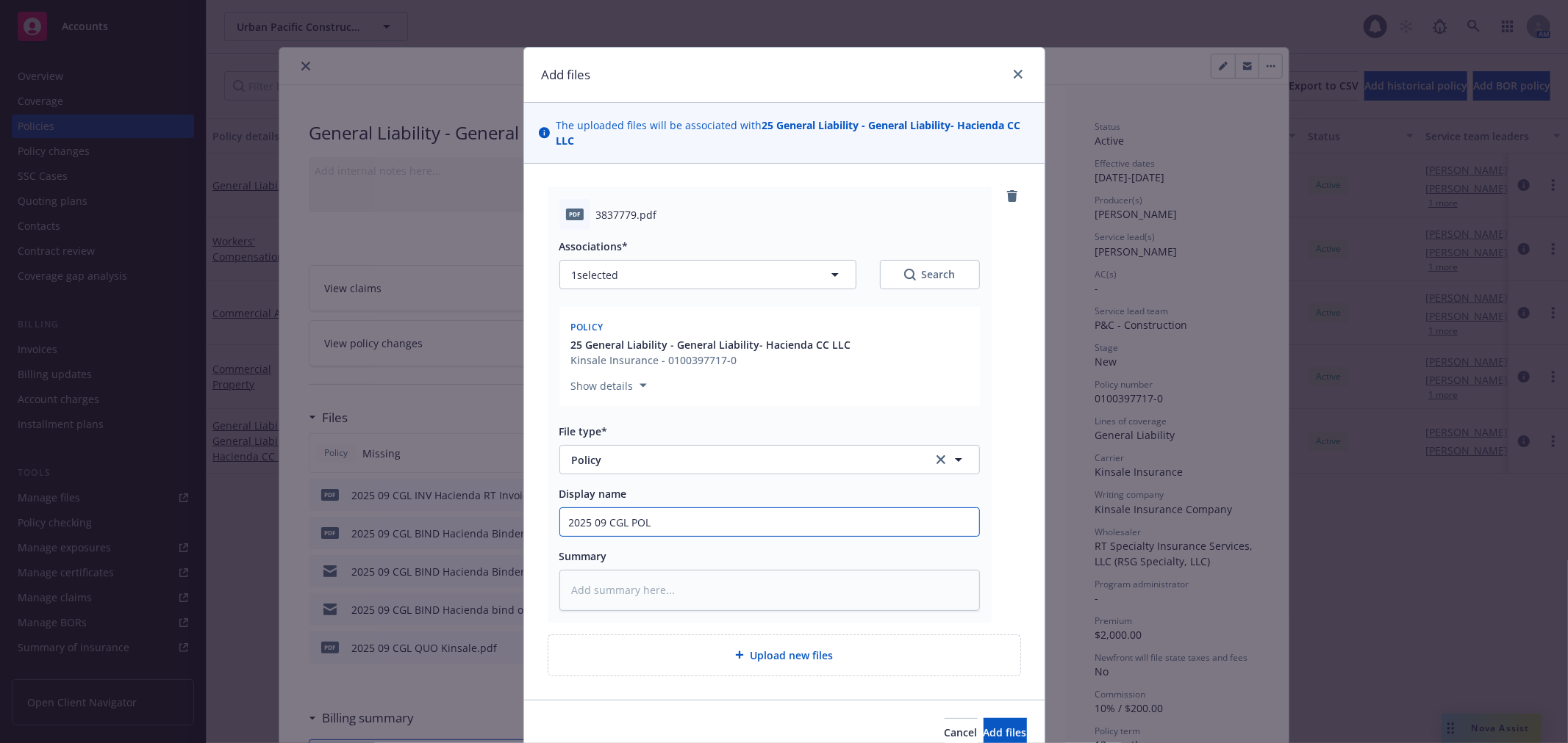
type textarea "x"
type input "2025 09 CGL POL H"
type textarea "x"
type input "2025 09 CGL POL Ha"
type textarea "x"
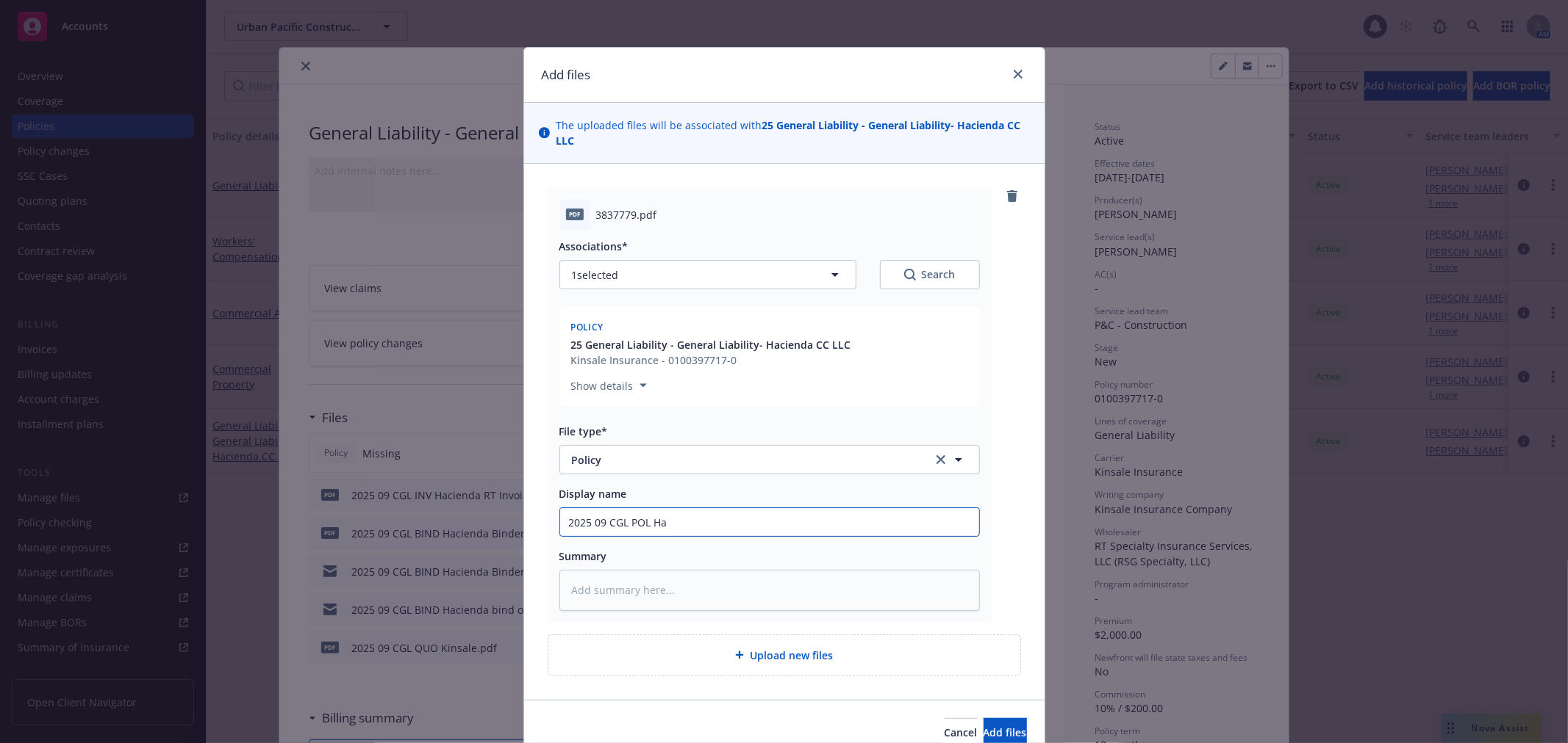
type input "2025 09 CGL POL Hac"
type textarea "x"
type input "2025 09 CGL POL Haci"
type textarea "x"
type input "2025 09 CGL POL Hacie"
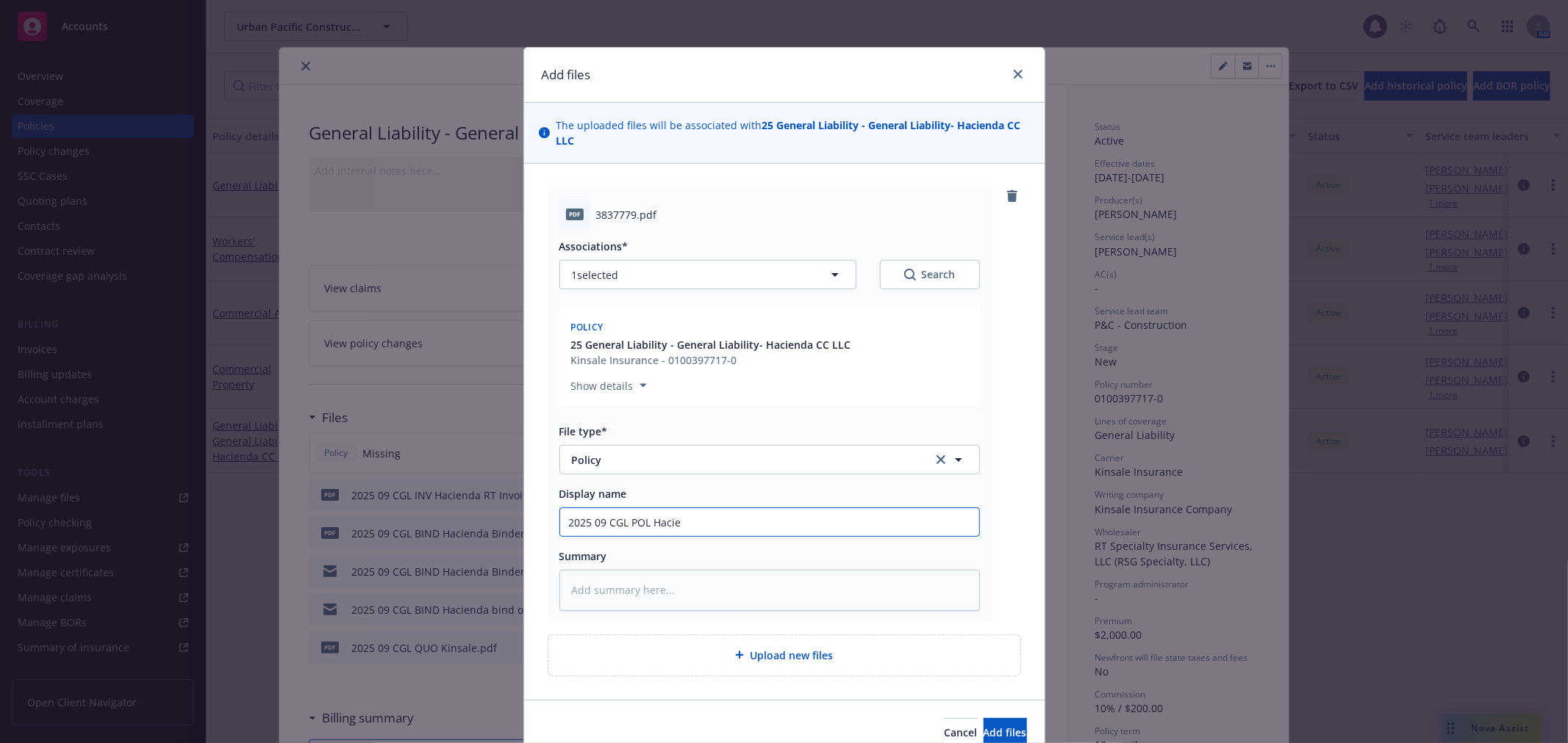
type textarea "x"
type input "2025 09 CGL POL Hacien"
type textarea "x"
type input "2025 09 CGL POL Haciend"
type textarea "x"
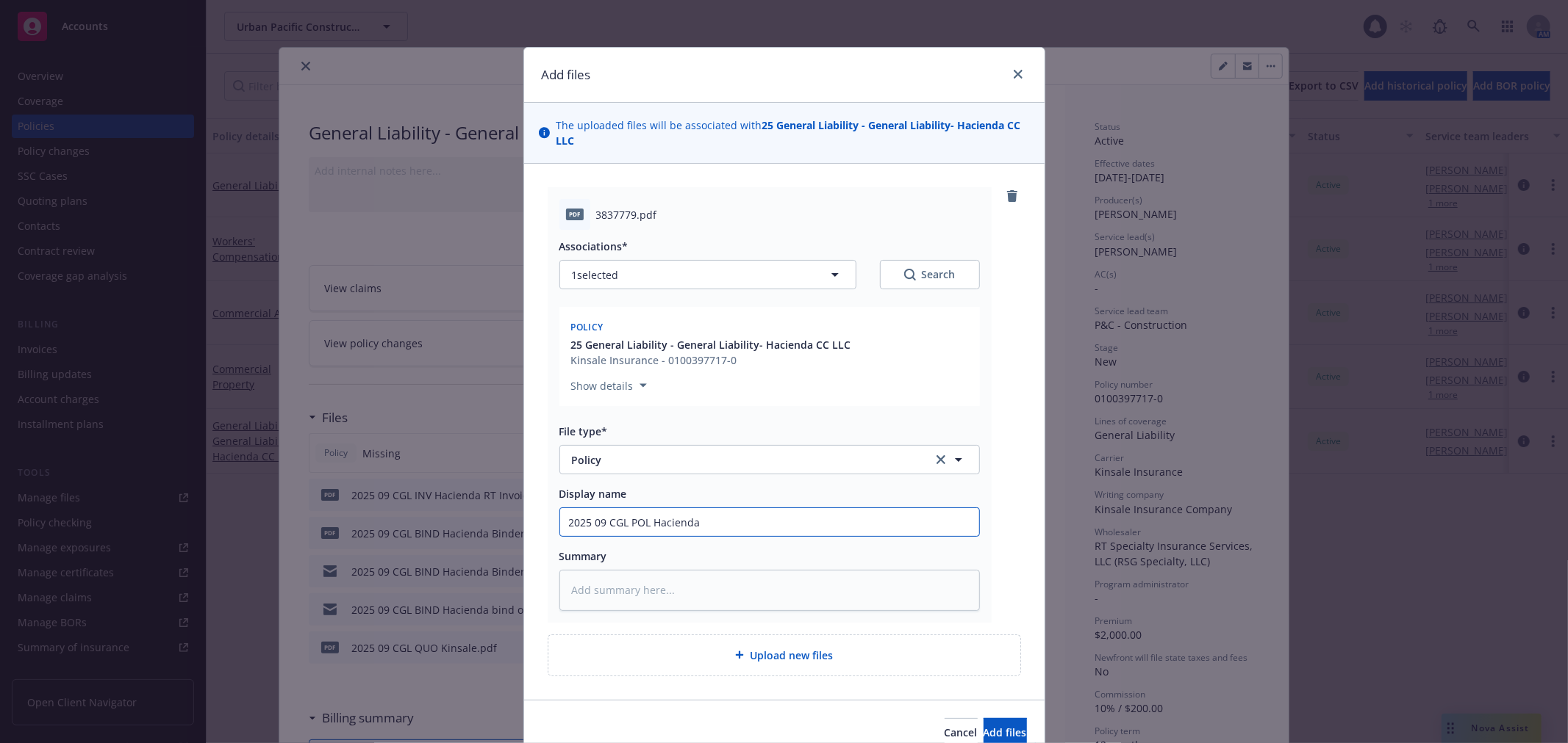
type input "2025 09 CGL POL Hacienda"
type textarea "x"
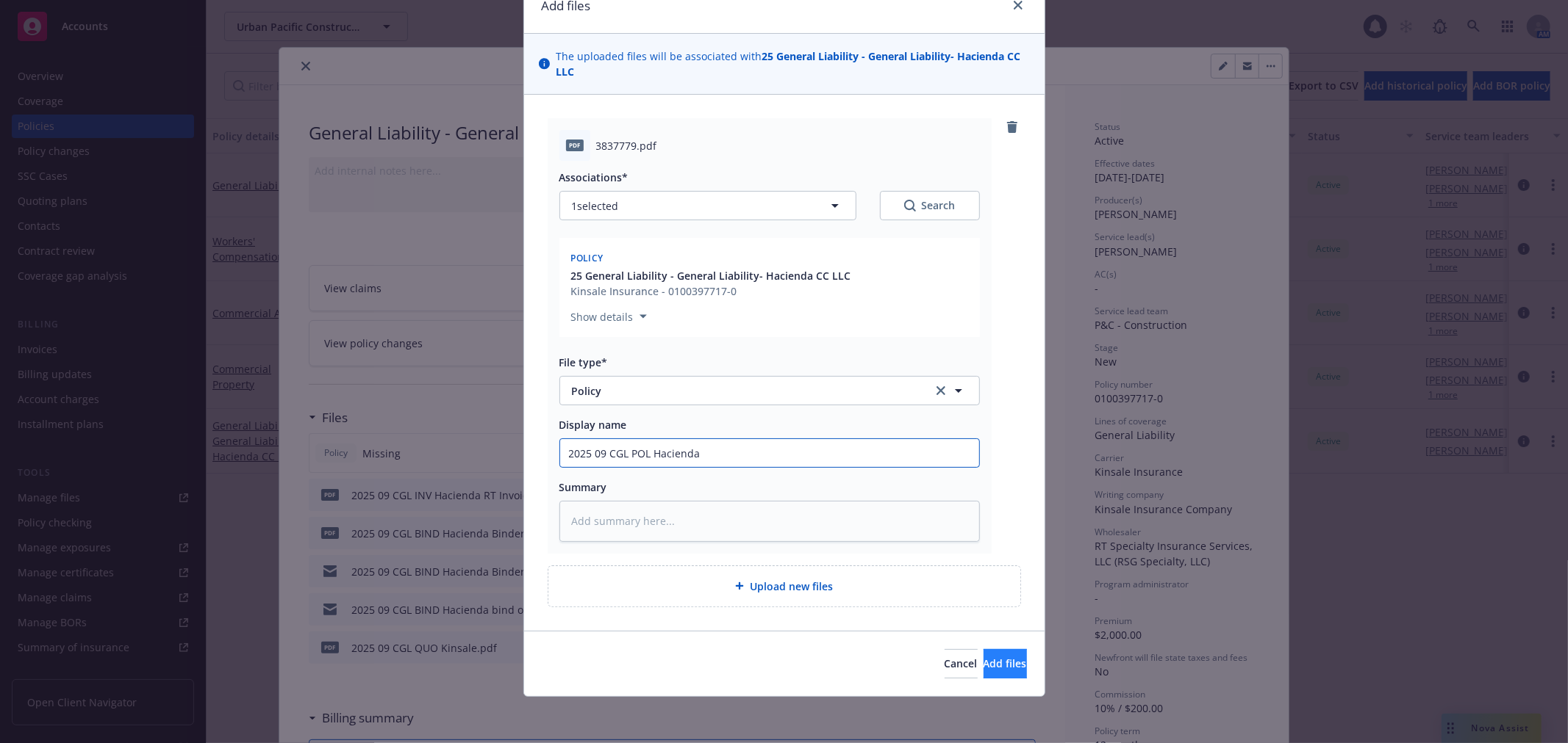
type input "2025 09 CGL POL Hacienda"
click at [983, 663] on span "Add files" at bounding box center [1004, 664] width 43 height 14
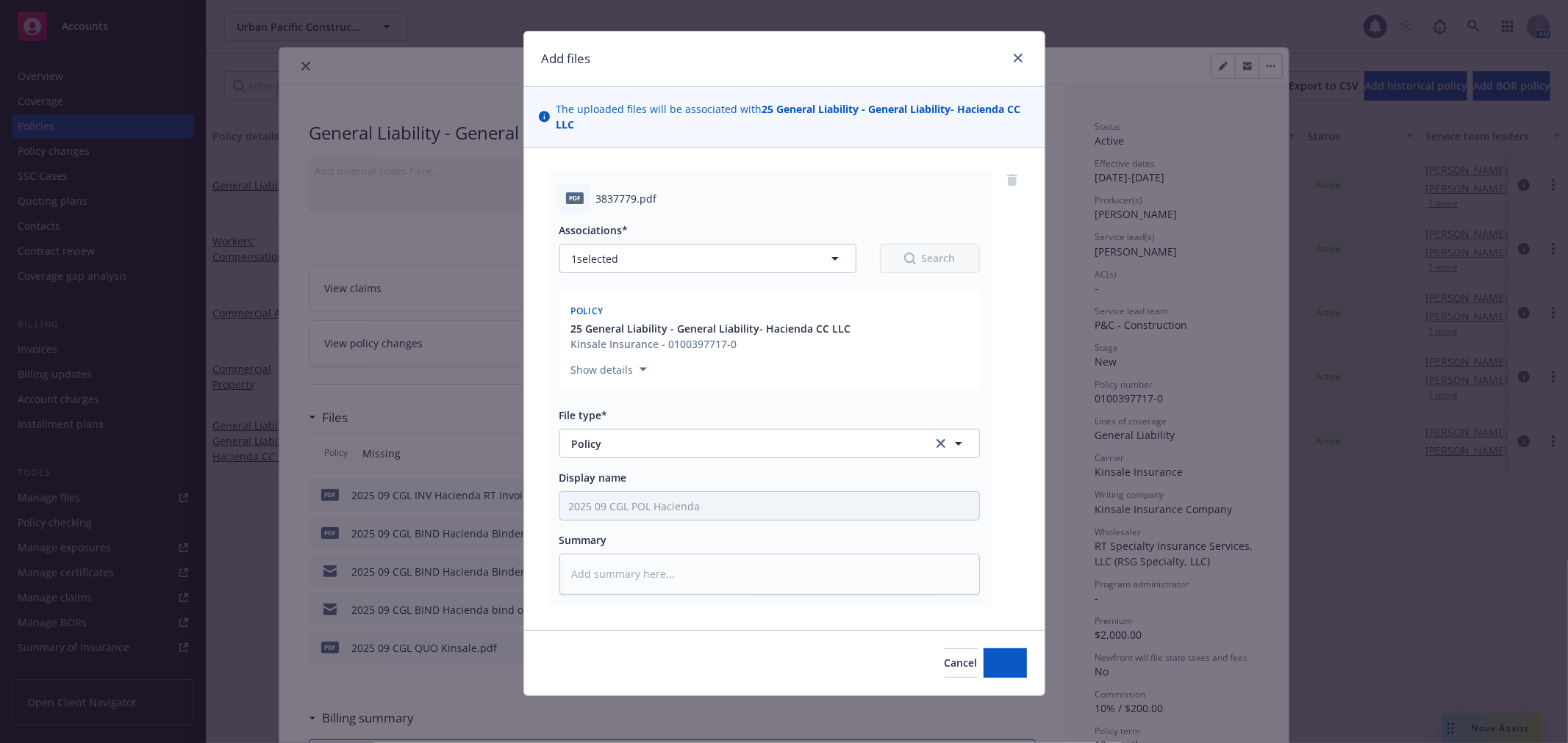
scroll to position [15, 0]
type textarea "x"
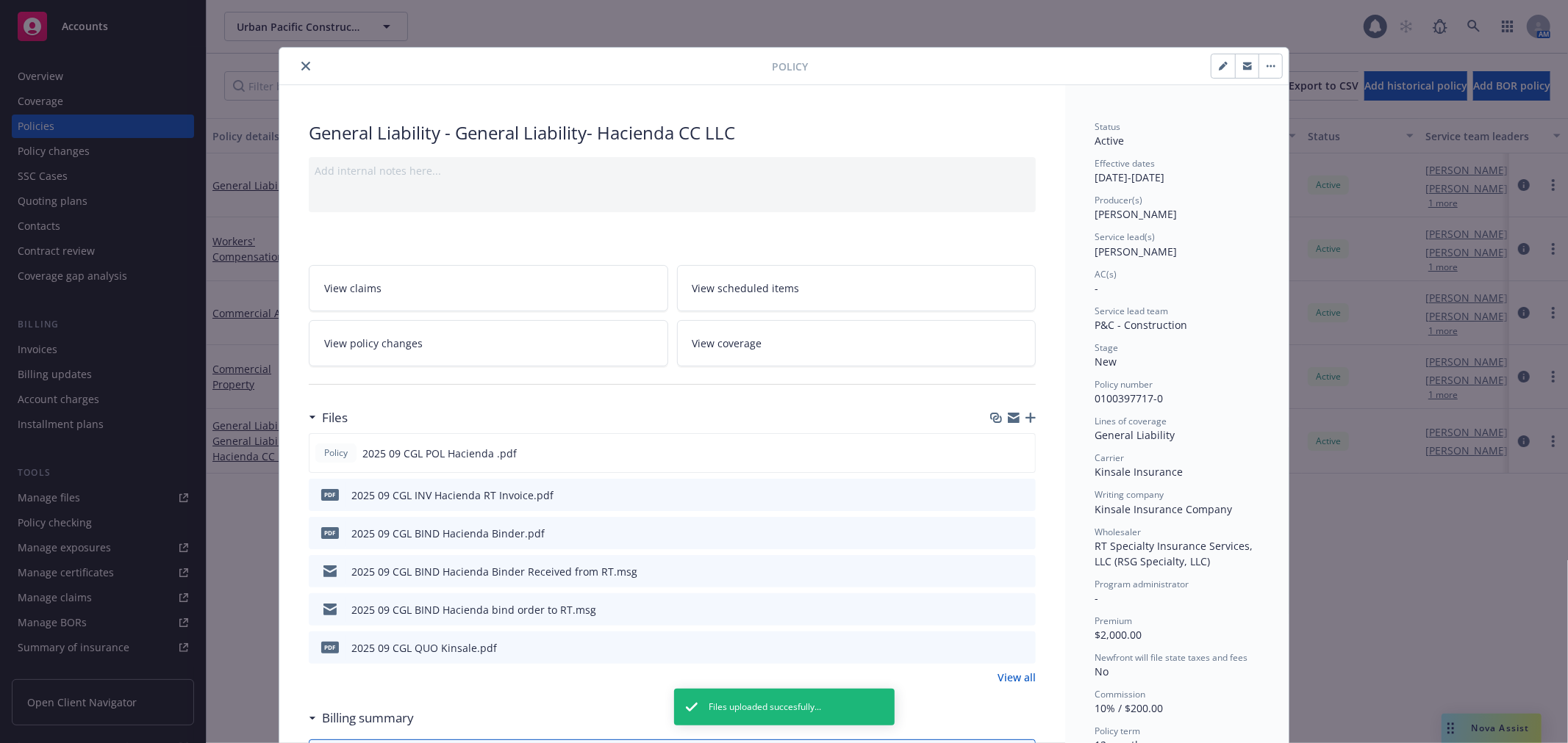
click at [304, 69] on button "close" at bounding box center [305, 66] width 17 height 17
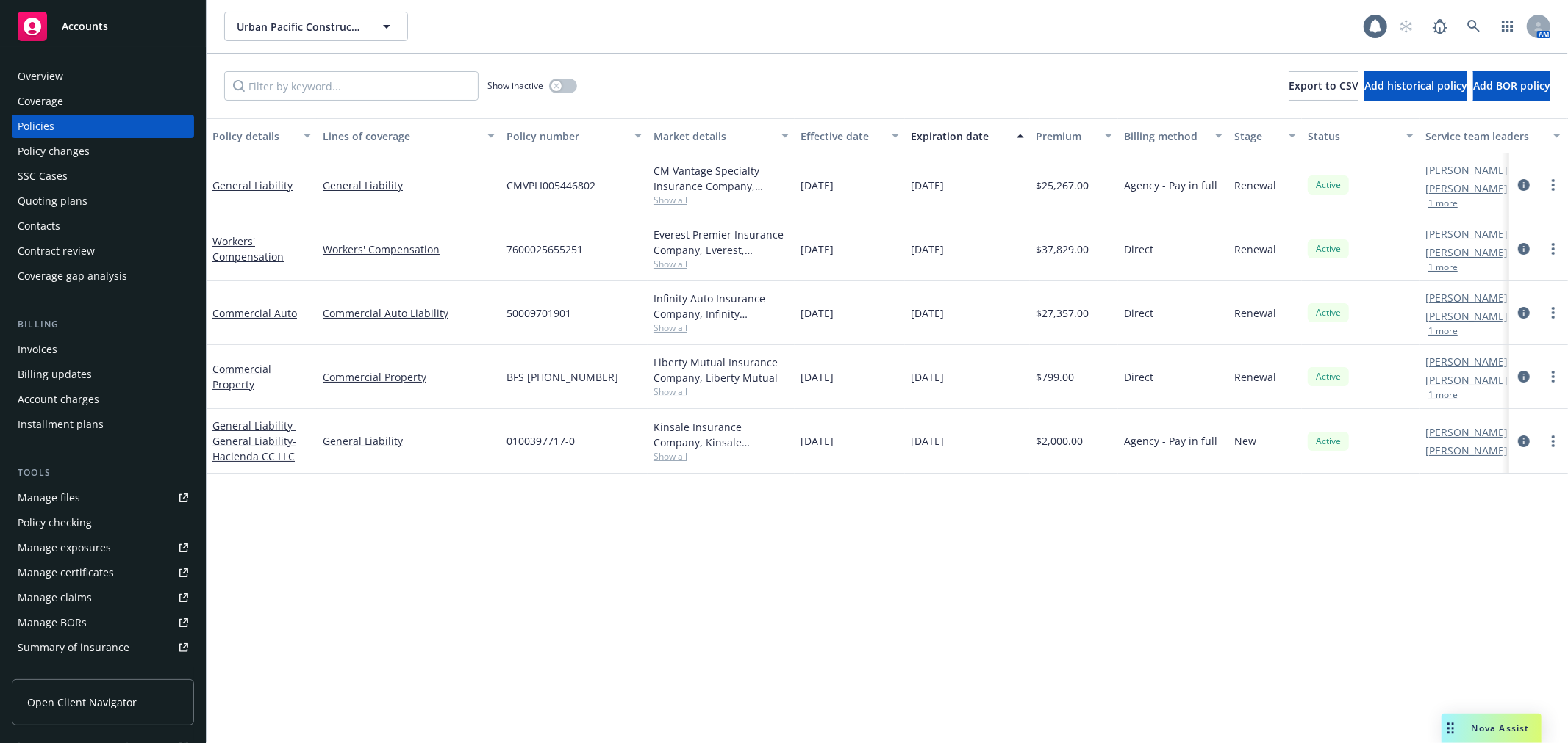
click at [791, 682] on div "Policy details Lines of coverage Policy number Market details Effective date Ex…" at bounding box center [887, 430] width 1361 height 625
drag, startPoint x: 847, startPoint y: 570, endPoint x: 2432, endPoint y: 440, distance: 1590.3
